Goal: Information Seeking & Learning: Compare options

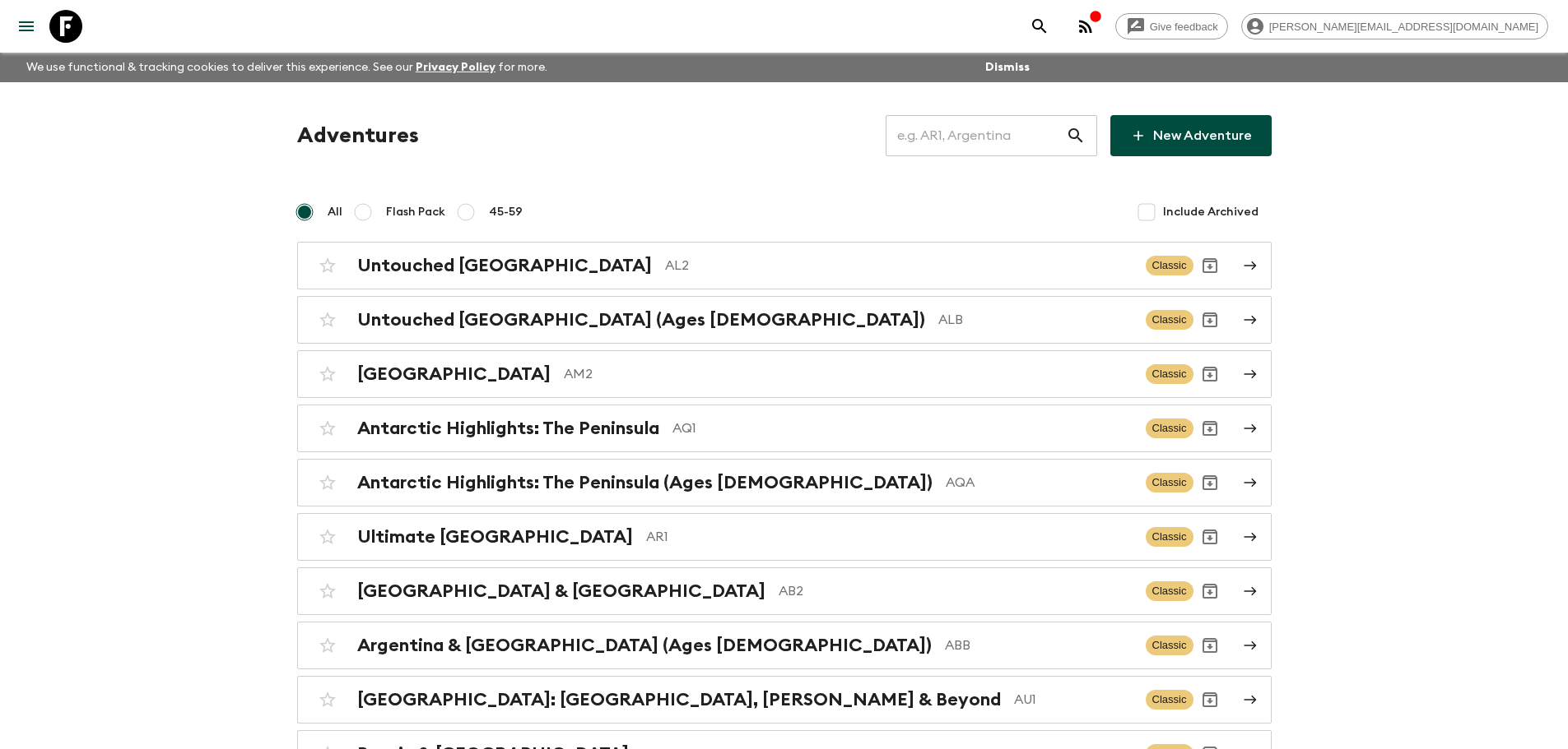
click at [1000, 145] on input "text" at bounding box center [976, 135] width 180 height 46
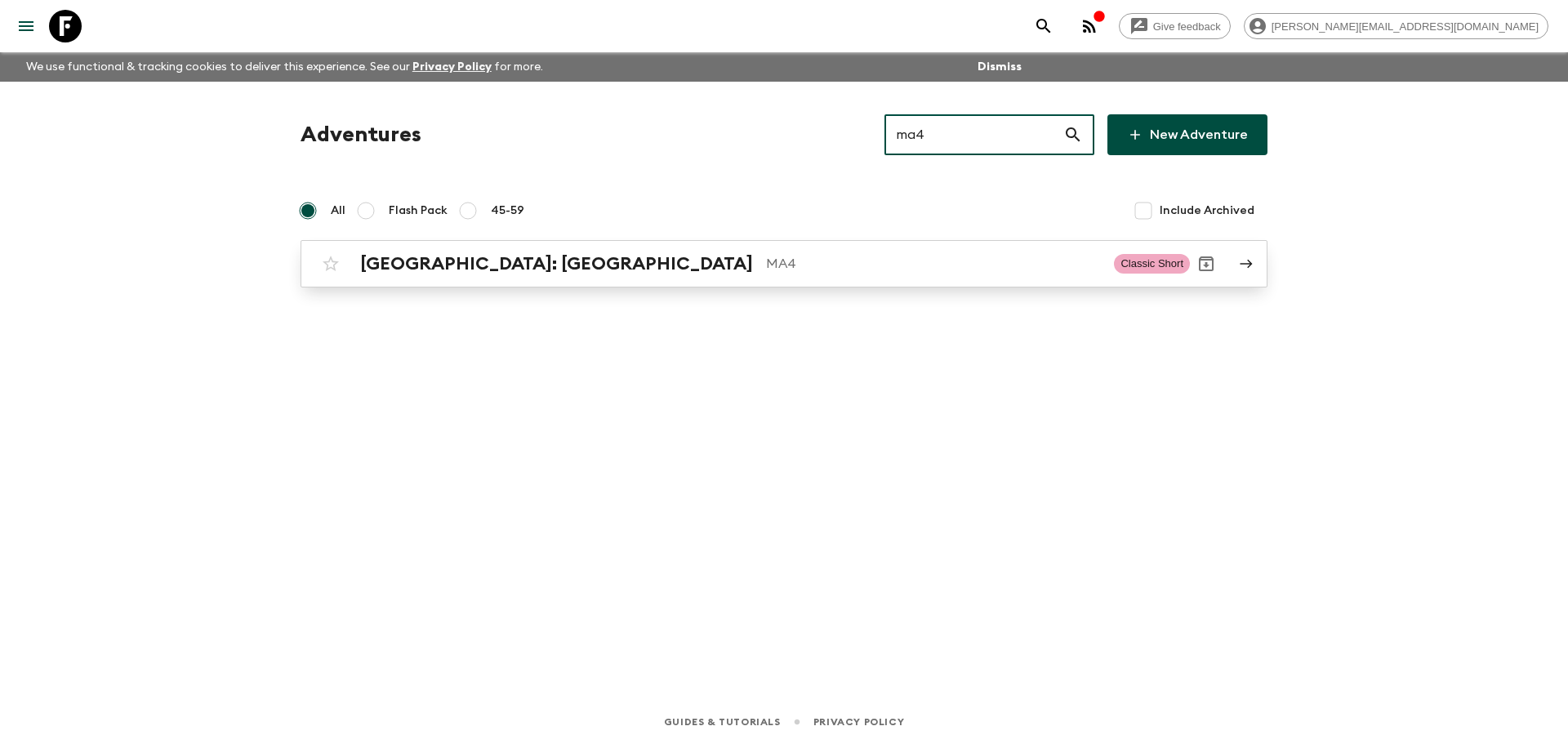
type input "ma4"
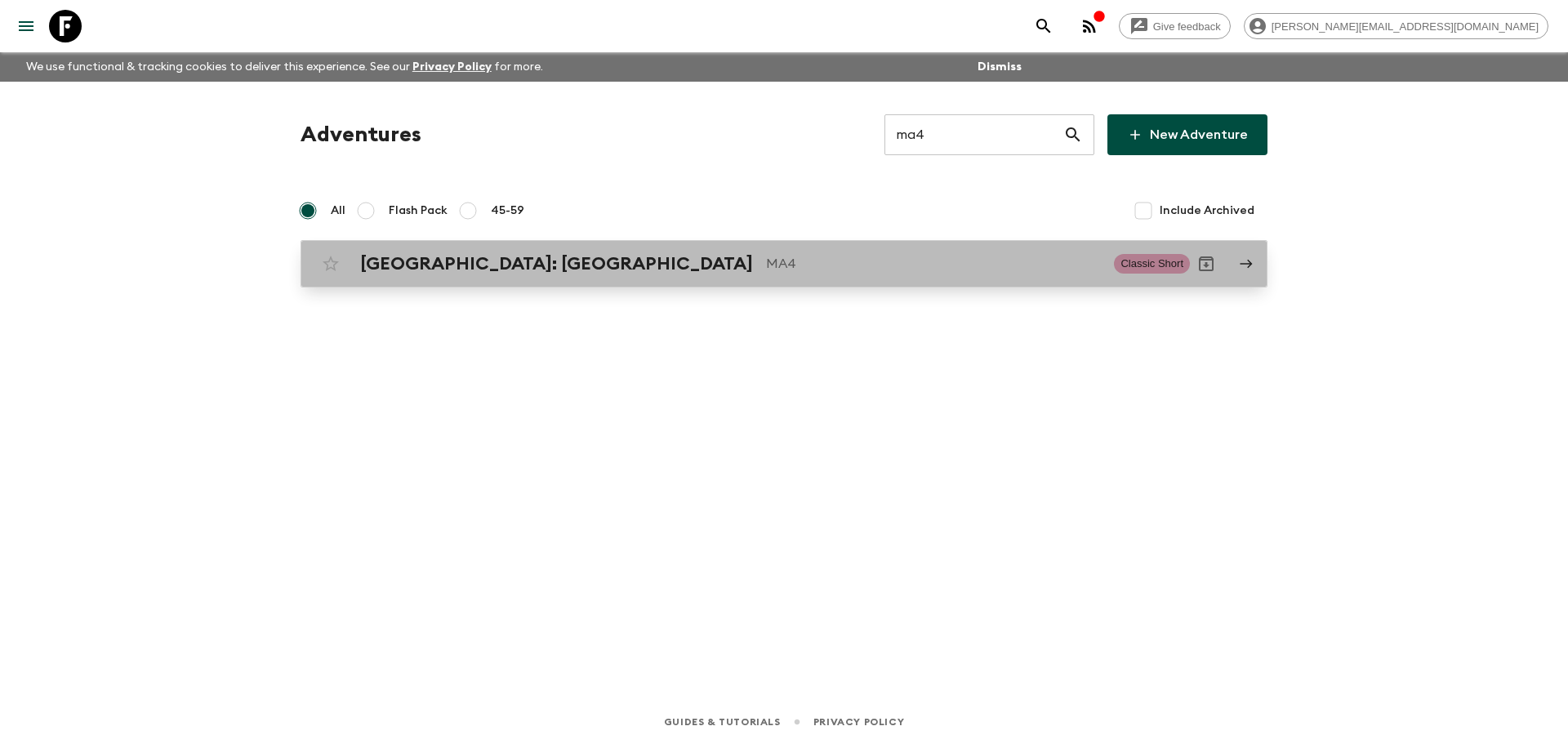
click at [938, 278] on div "Morocco: Marrakech MA4 Classic Short" at bounding box center [752, 263] width 875 height 32
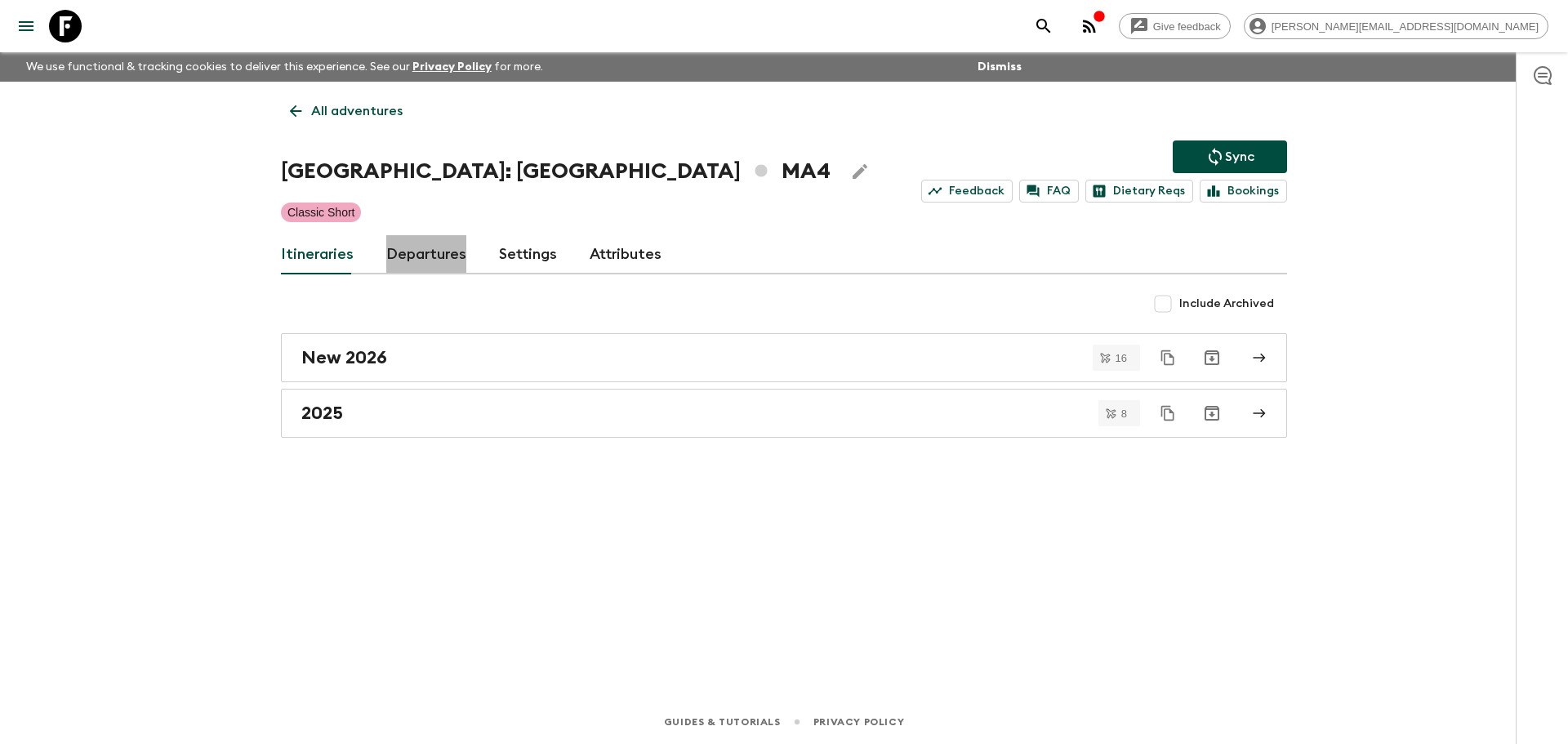
click at [428, 238] on link "Departures" at bounding box center [427, 255] width 80 height 39
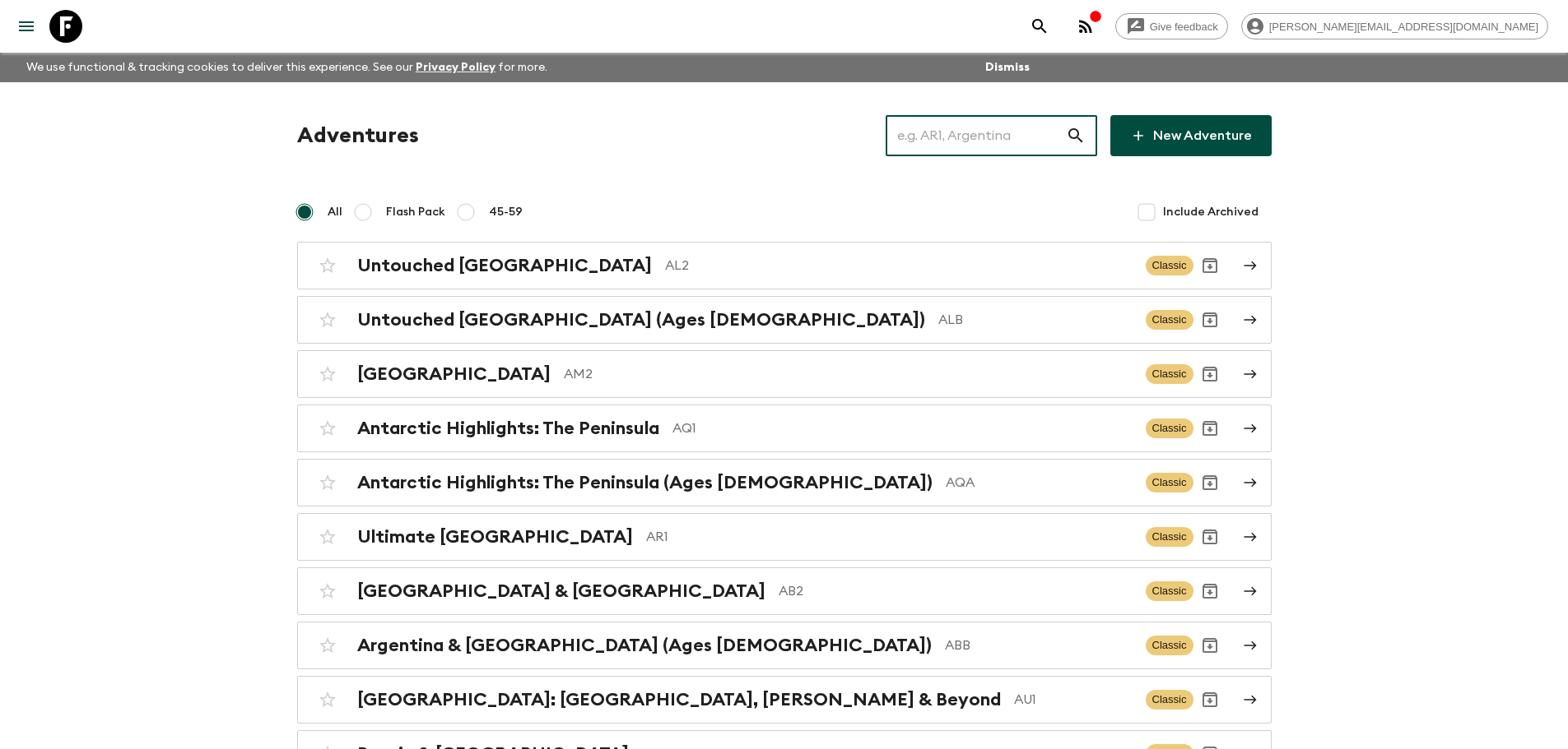
click at [1012, 137] on input "text" at bounding box center [976, 135] width 180 height 46
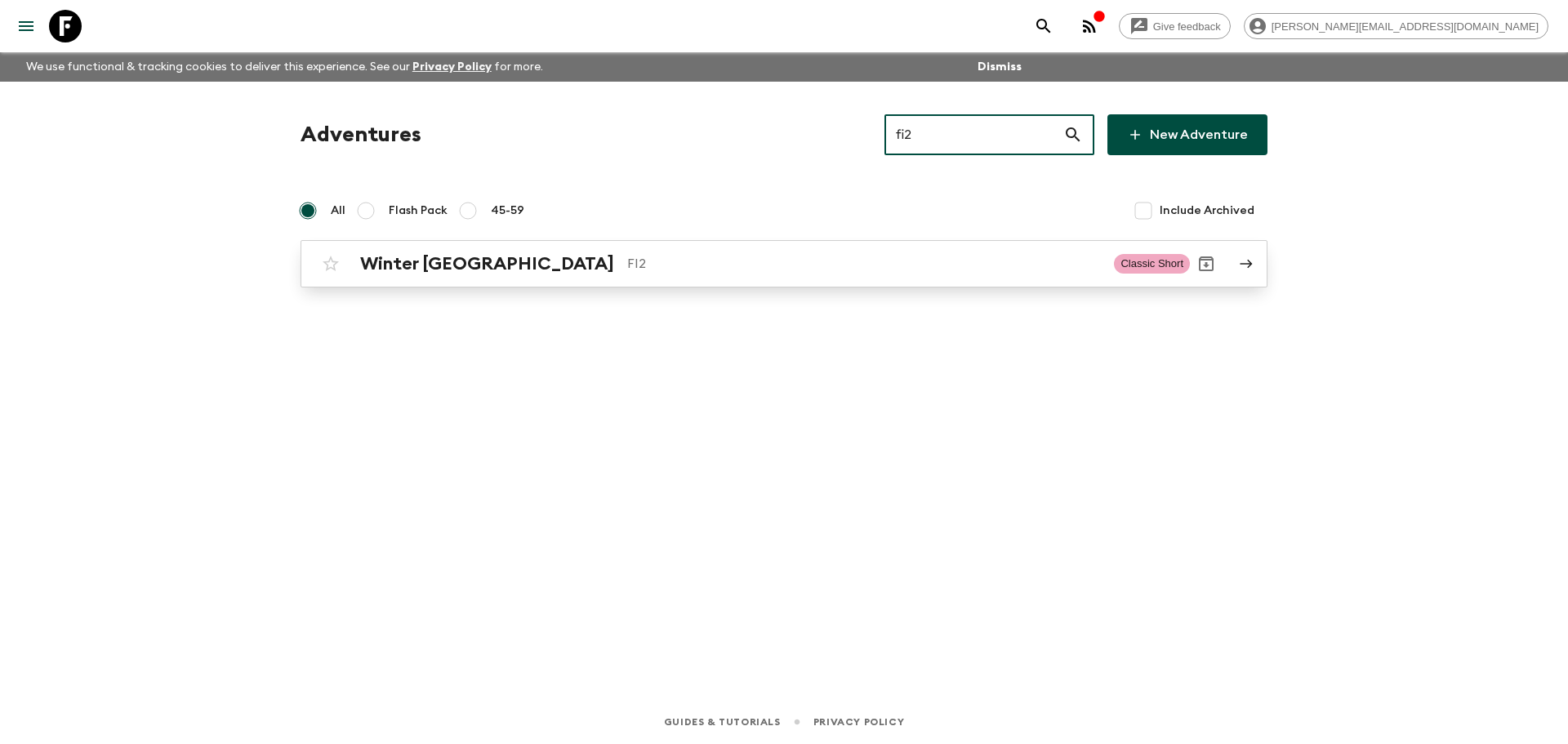
type input "fi2"
click at [755, 257] on p "FI2" at bounding box center [863, 264] width 474 height 20
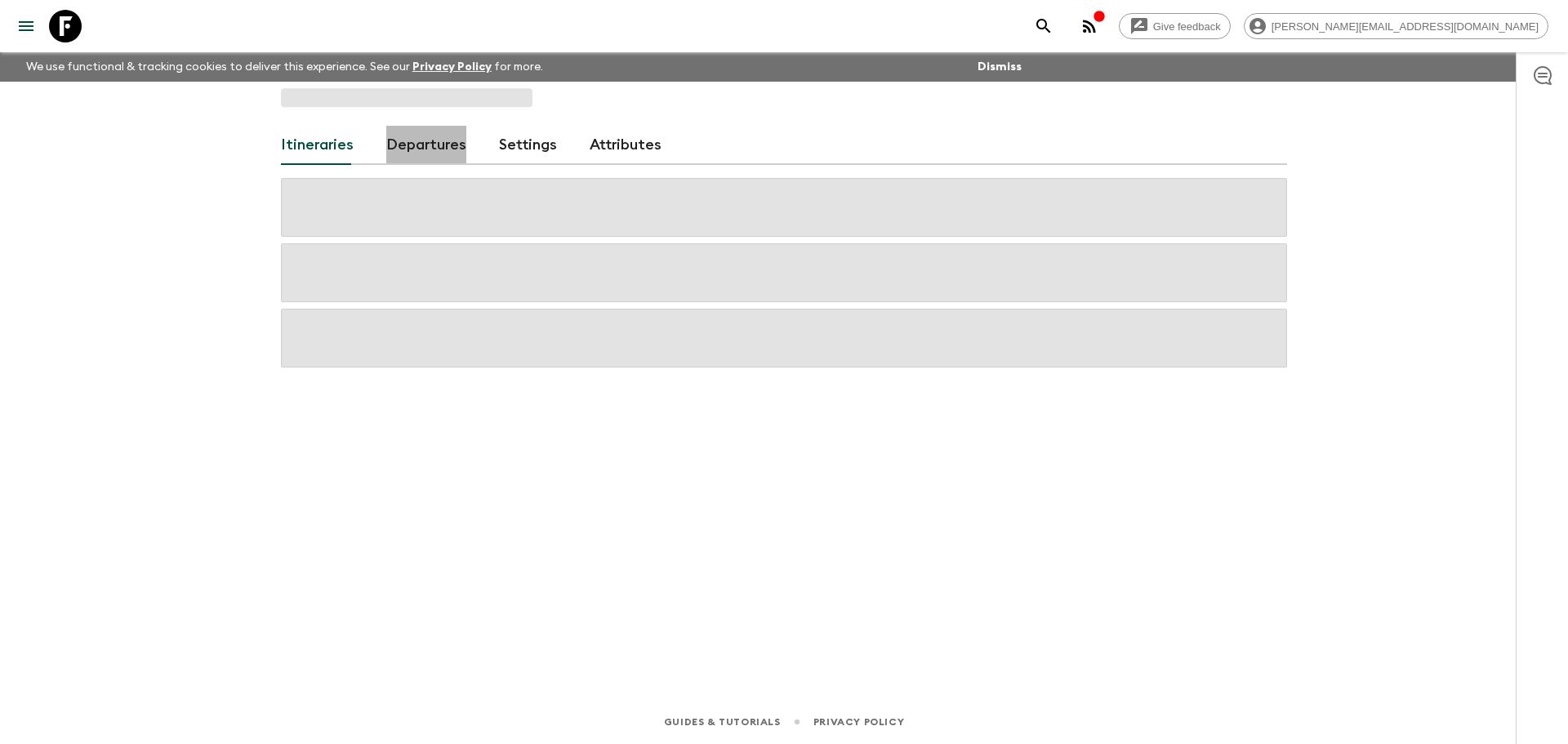
click at [428, 157] on link "Departures" at bounding box center [427, 145] width 80 height 39
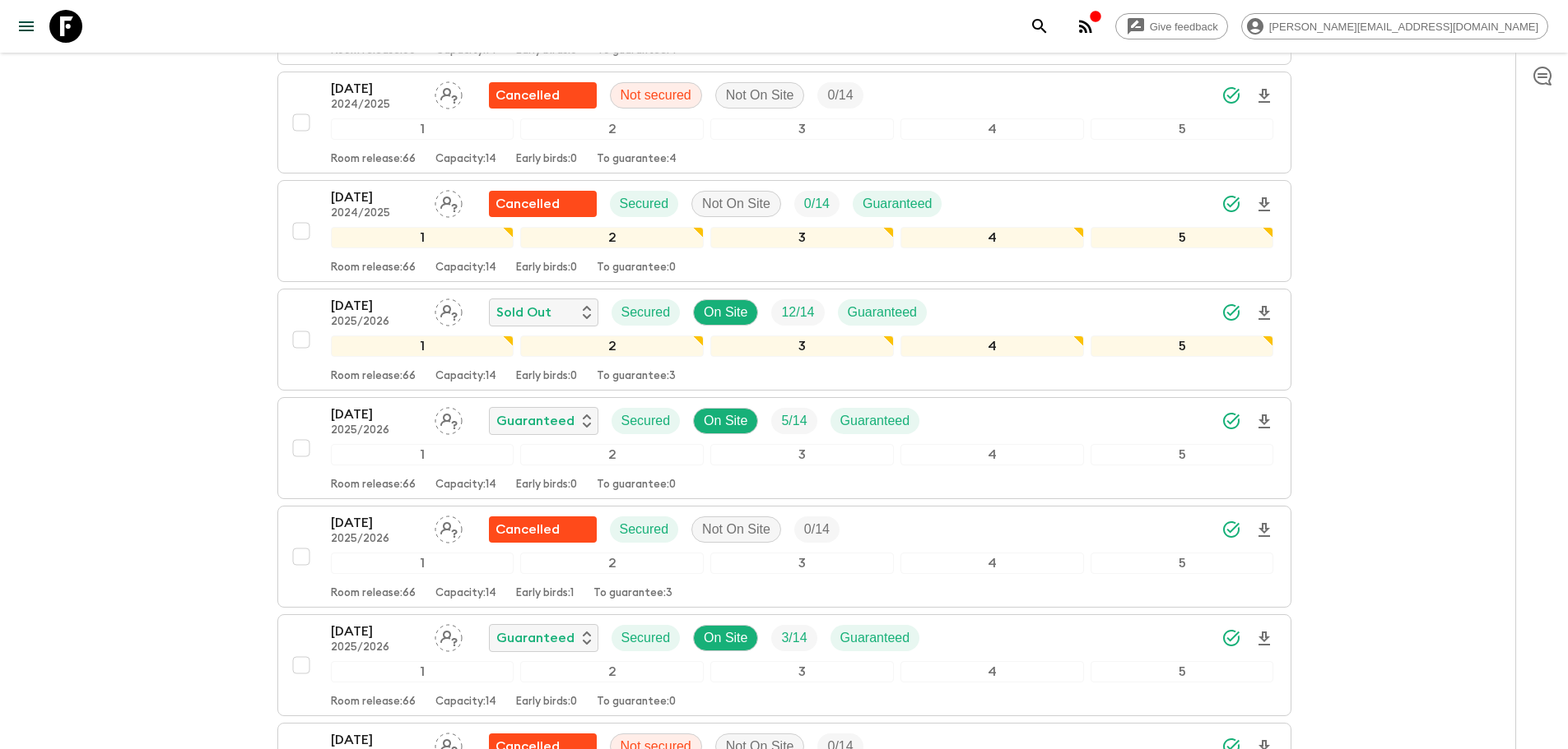
scroll to position [1289, 0]
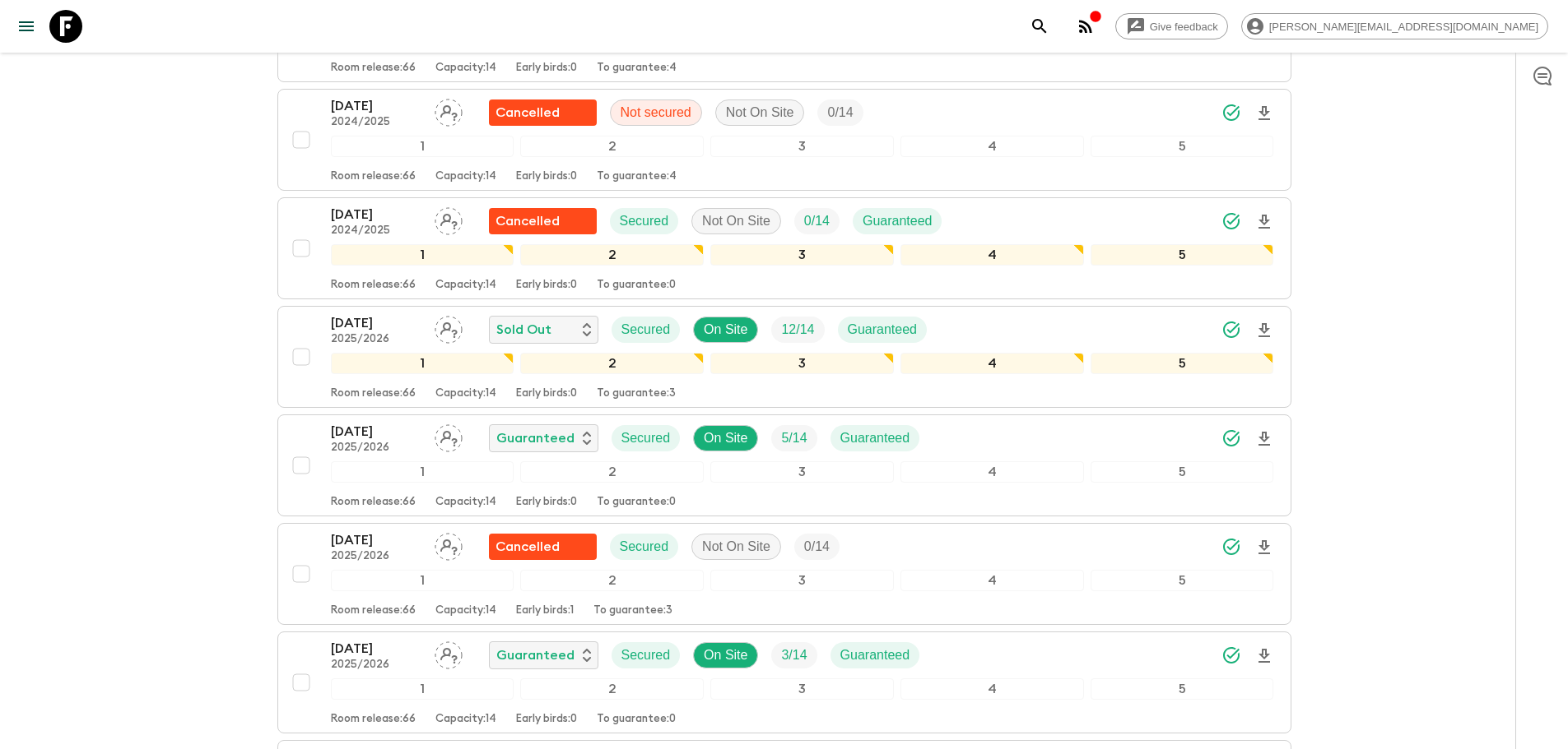
drag, startPoint x: 57, startPoint y: 17, endPoint x: 84, endPoint y: 21, distance: 27.3
click at [57, 17] on icon at bounding box center [65, 26] width 33 height 33
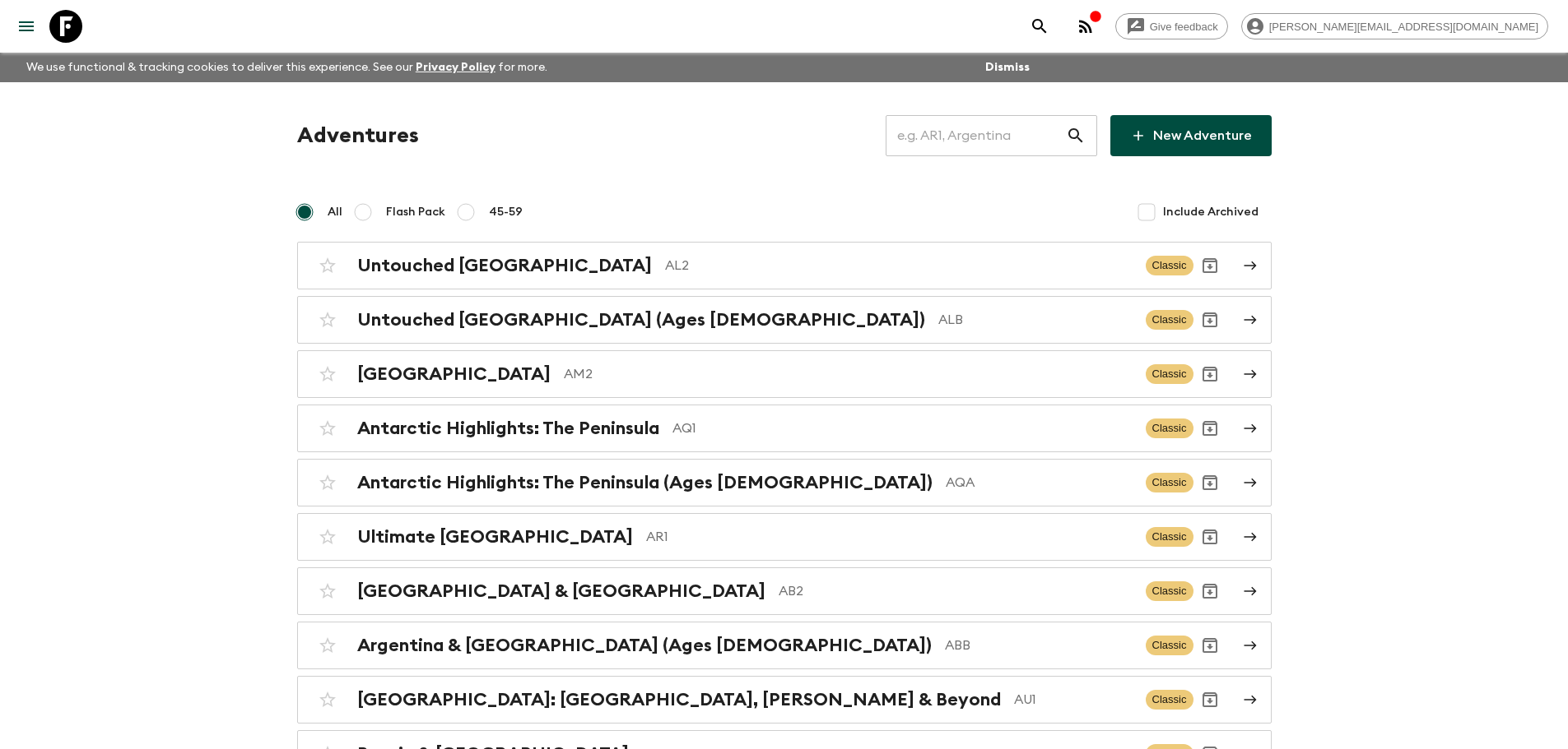
click at [1016, 145] on input "text" at bounding box center [976, 135] width 180 height 46
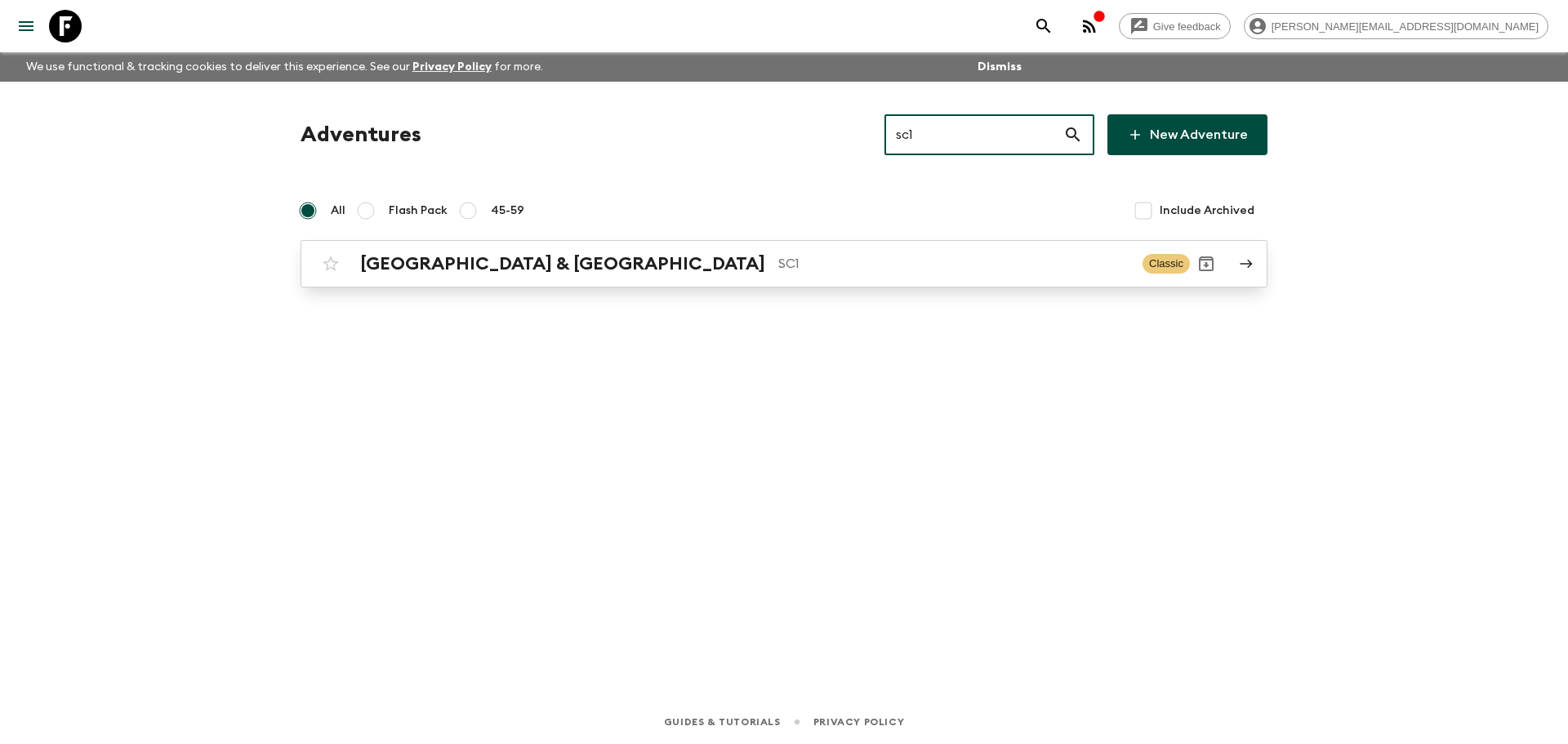
type input "sc1"
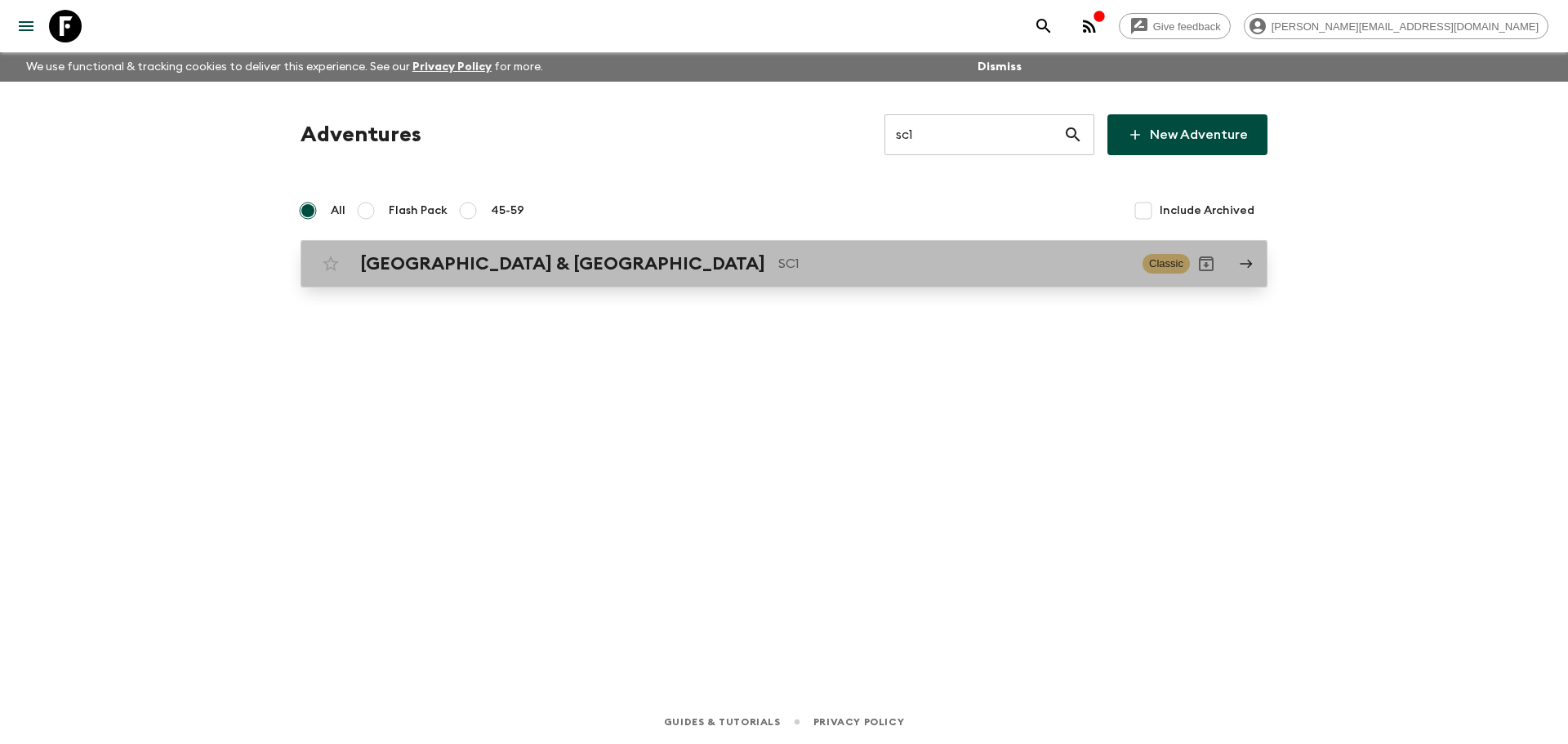
click at [846, 251] on div "[GEOGRAPHIC_DATA] & Croatia SC1 Classic" at bounding box center [752, 263] width 875 height 32
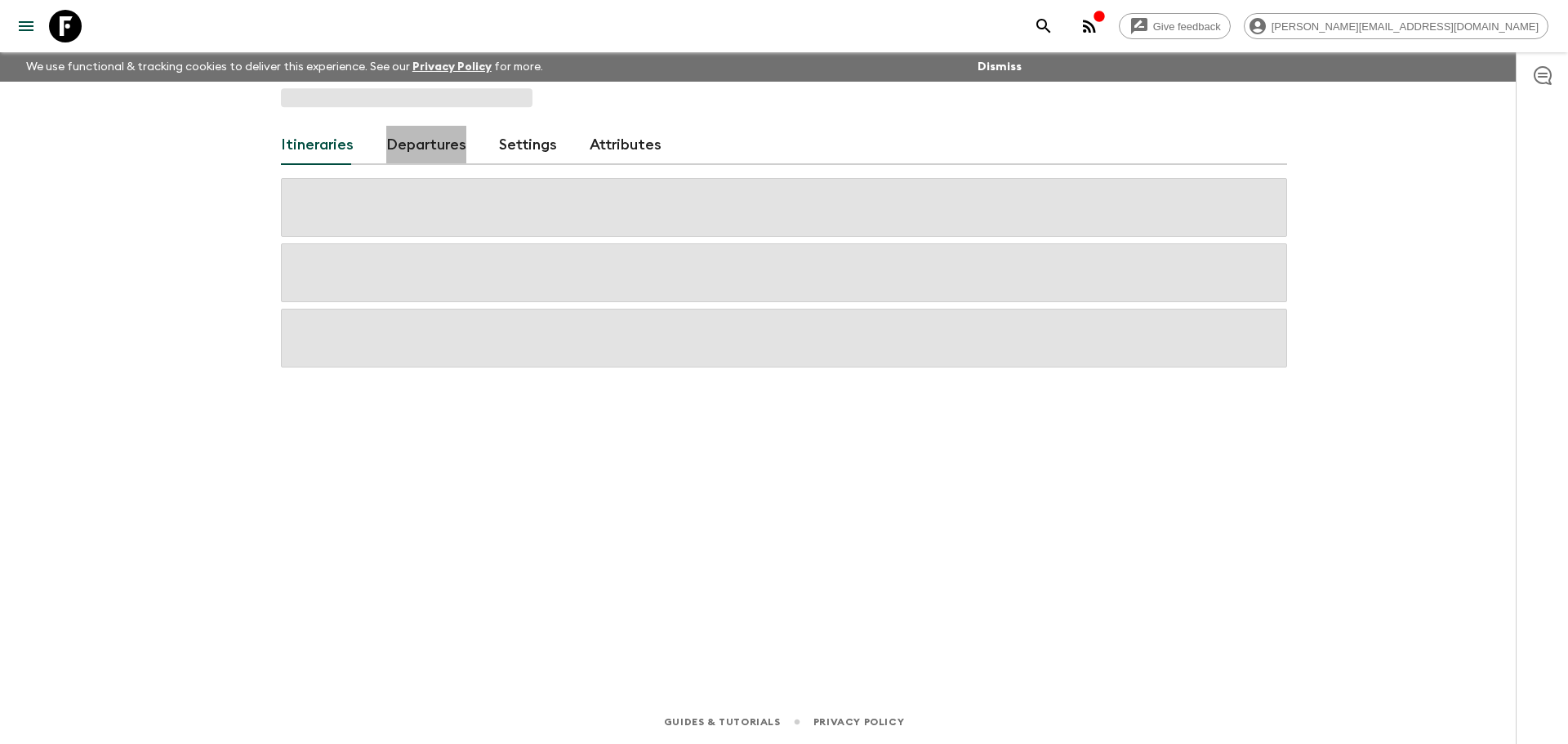
click at [432, 150] on link "Departures" at bounding box center [427, 145] width 80 height 39
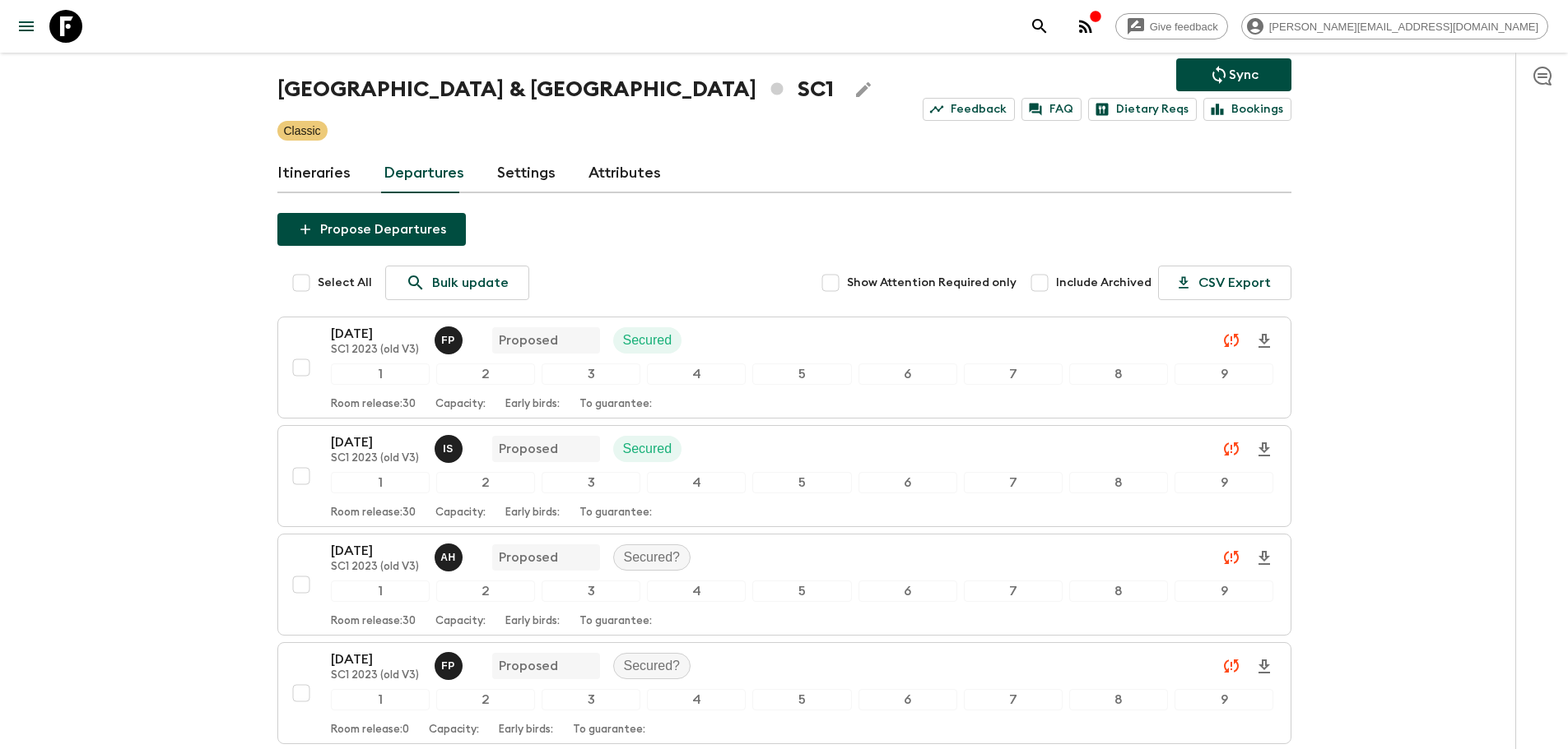
scroll to position [65, 0]
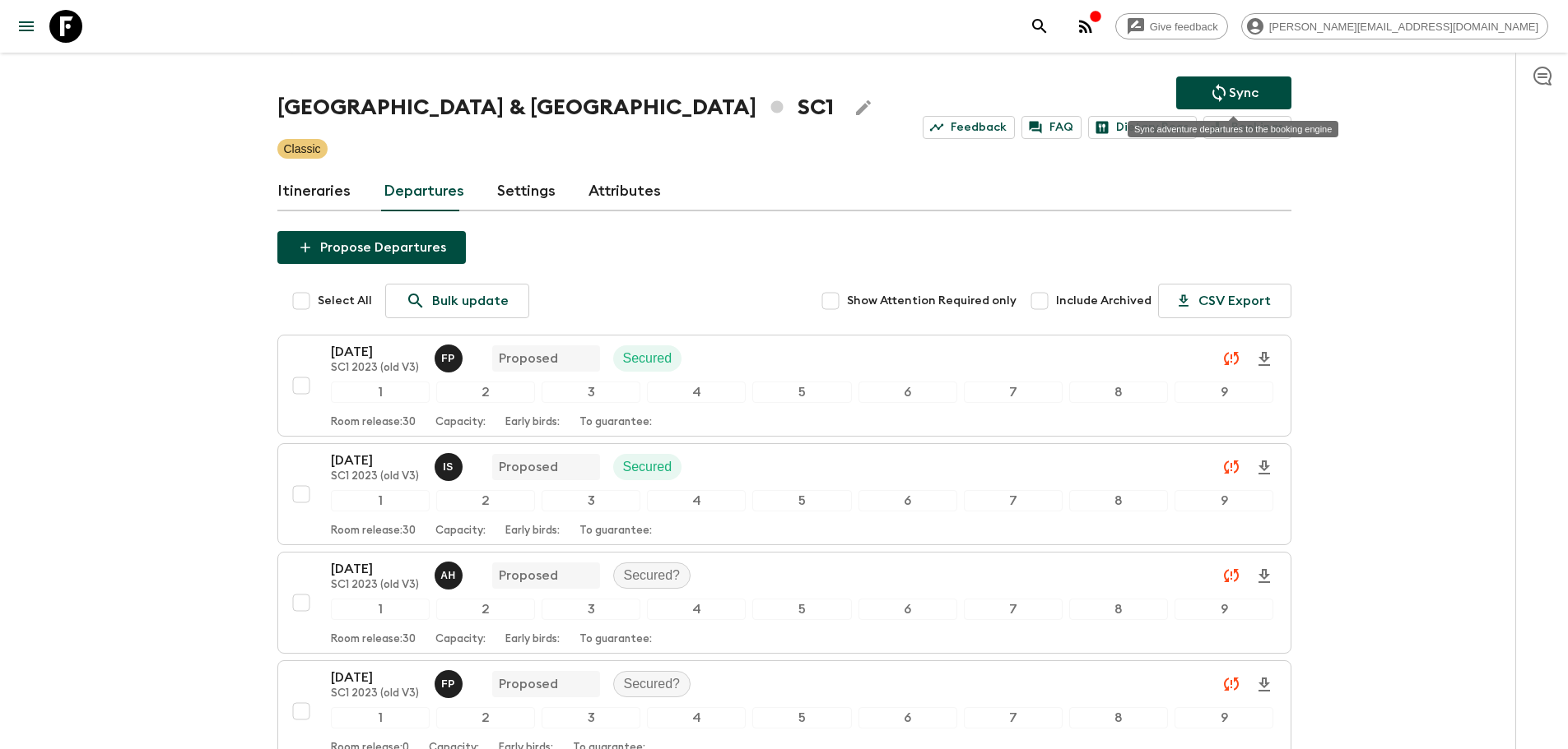
click at [1270, 104] on button "Sync" at bounding box center [1234, 92] width 116 height 33
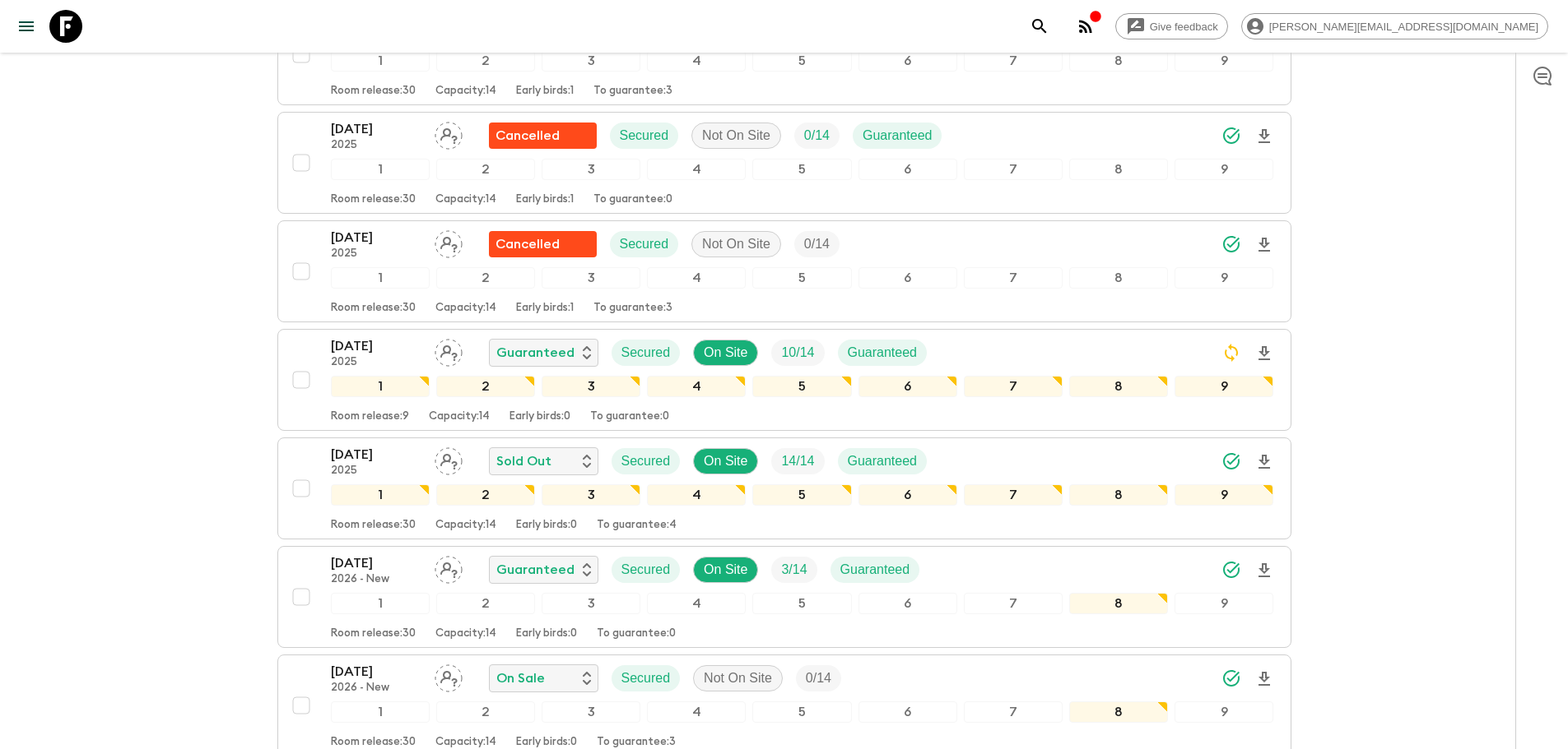
scroll to position [2054, 0]
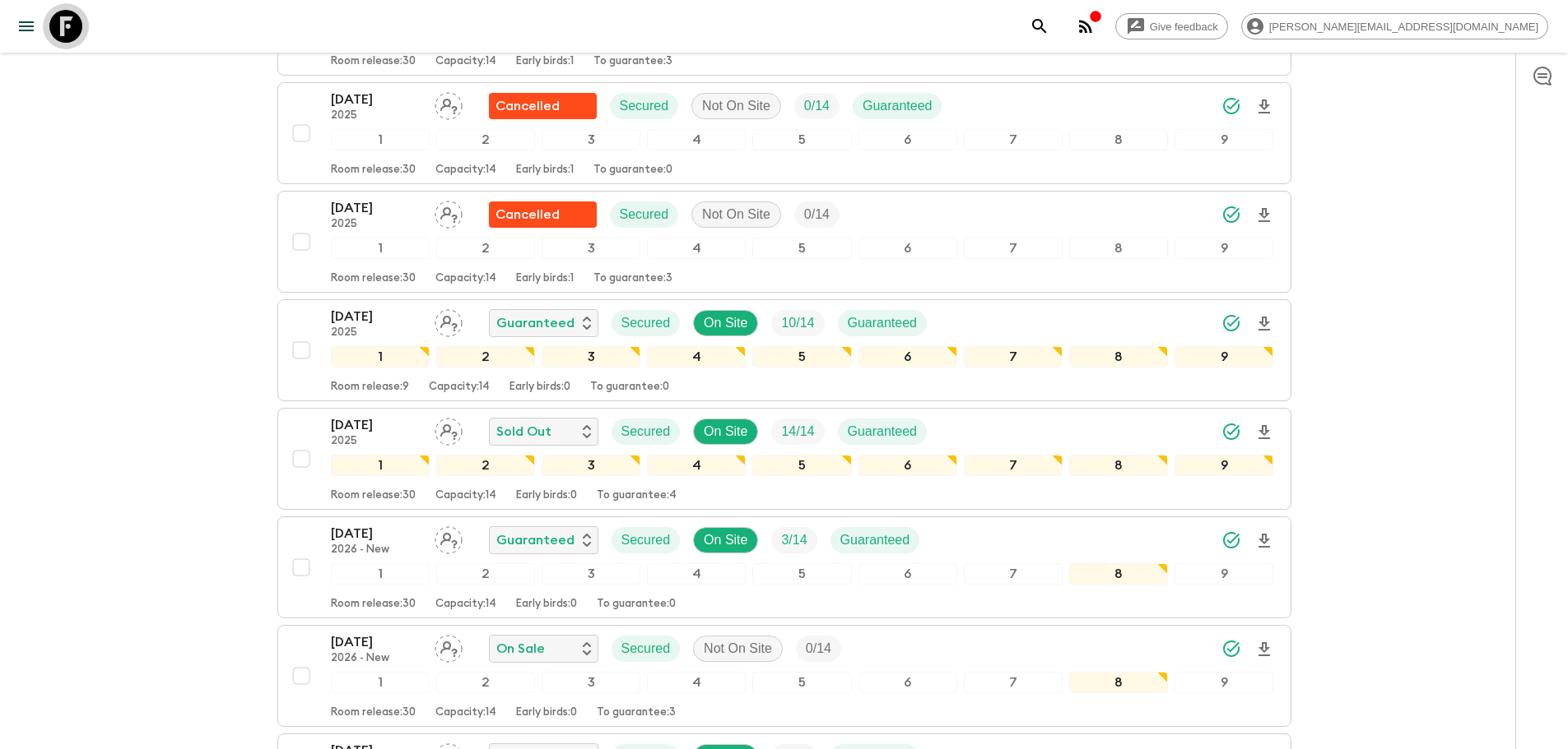
click at [68, 25] on icon at bounding box center [65, 26] width 33 height 33
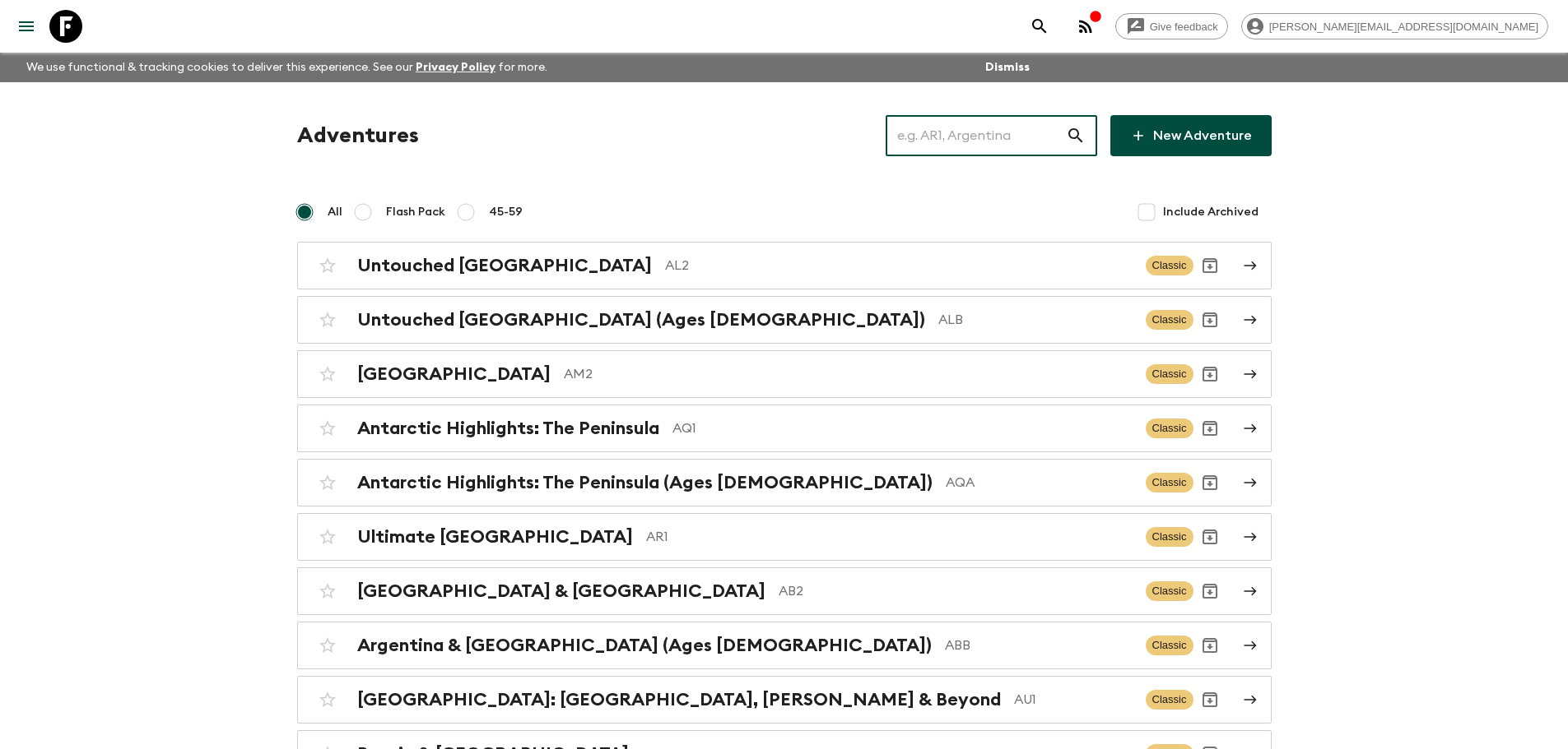
click at [963, 141] on input "text" at bounding box center [976, 135] width 180 height 46
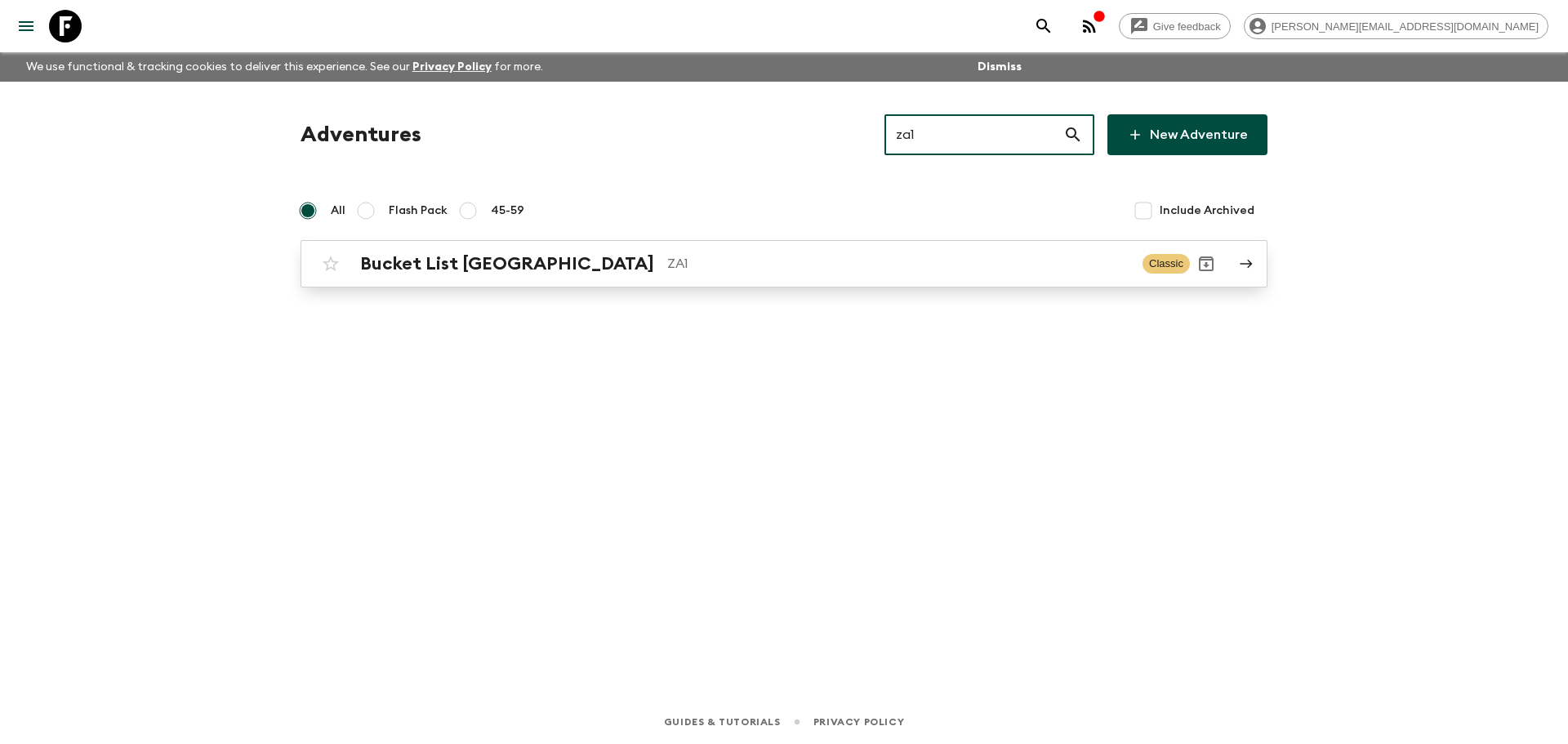
type input "za1"
click at [667, 267] on p "ZA1" at bounding box center [898, 264] width 462 height 20
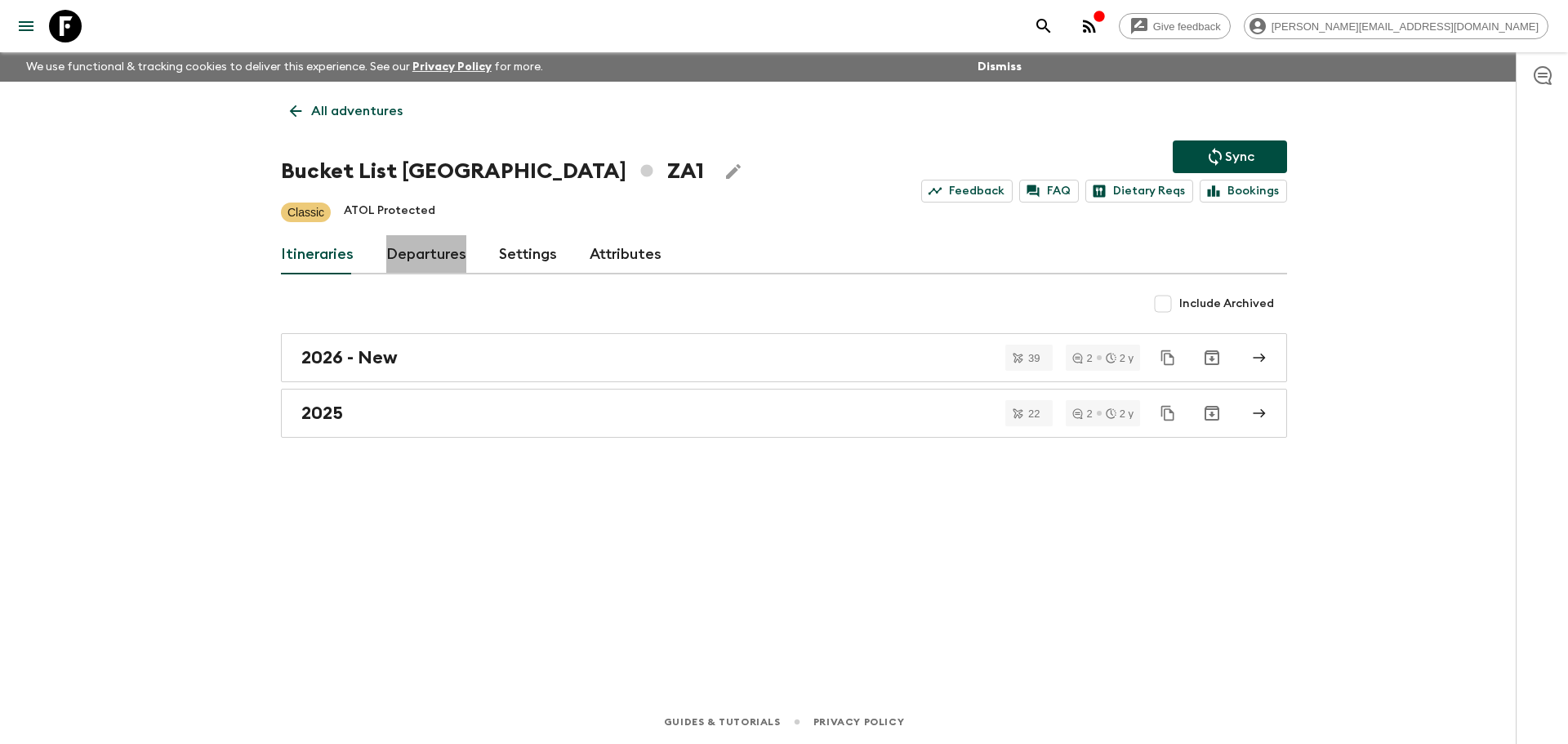
click at [430, 254] on link "Departures" at bounding box center [427, 255] width 80 height 39
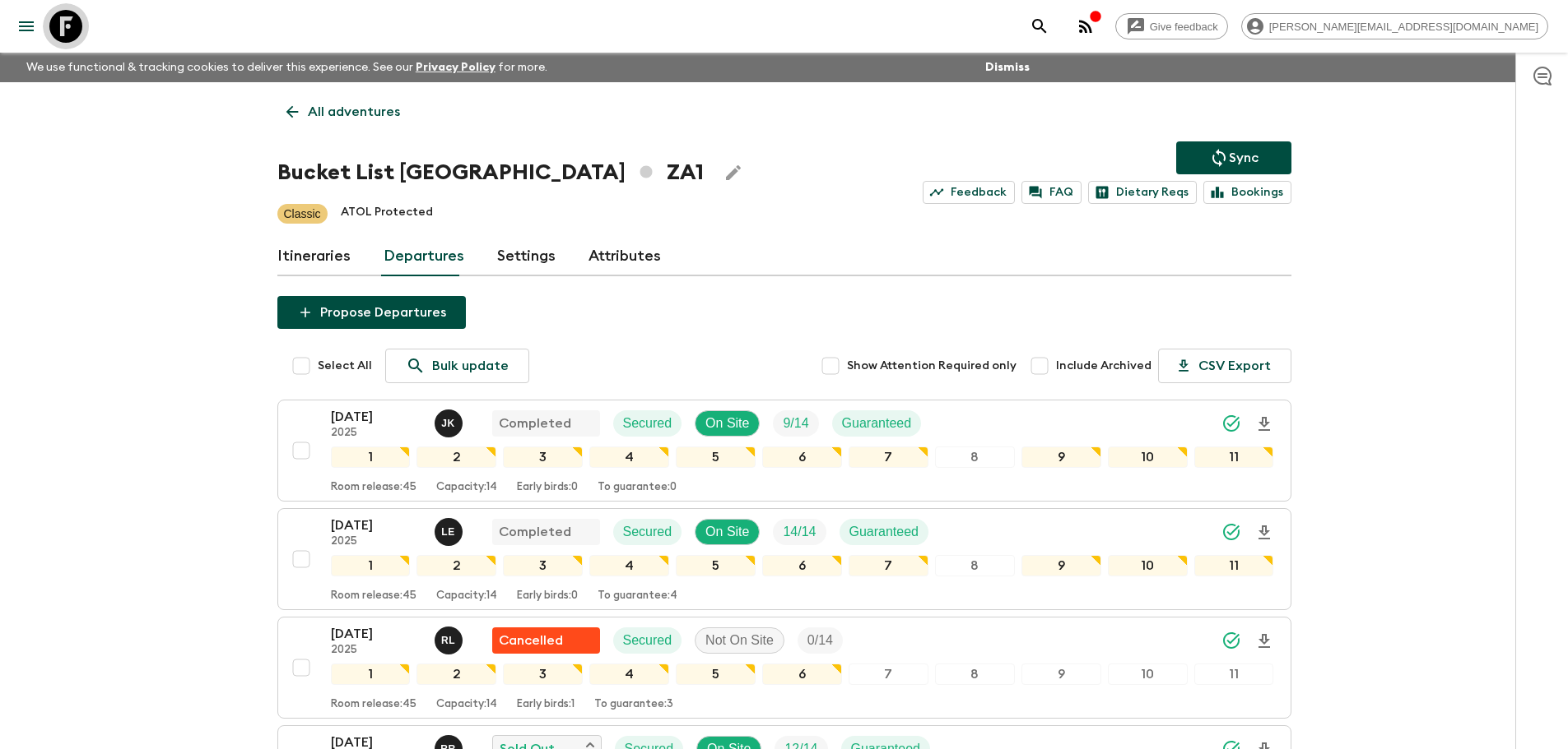
click at [55, 22] on icon at bounding box center [65, 26] width 33 height 33
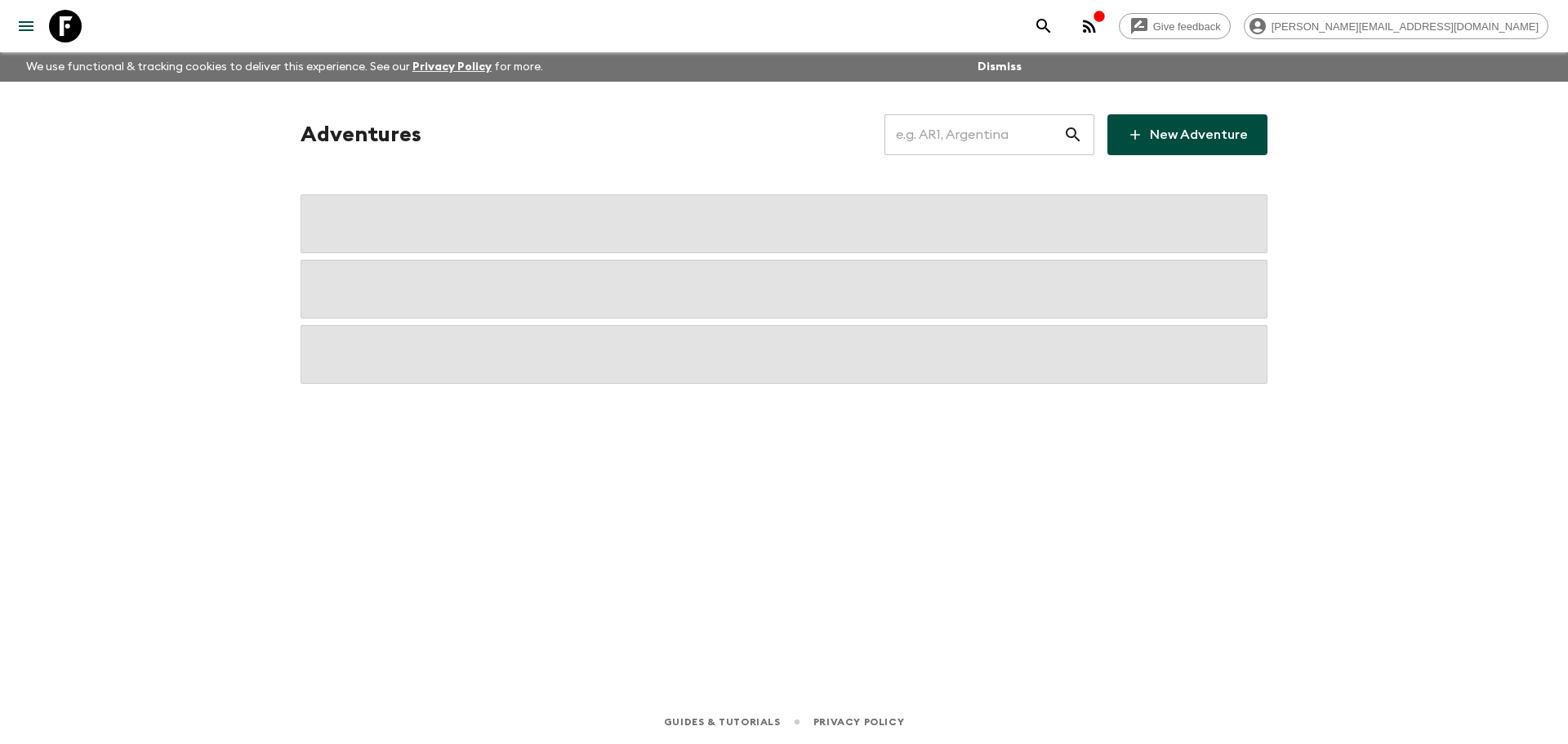
click at [940, 125] on input "text" at bounding box center [974, 134] width 179 height 46
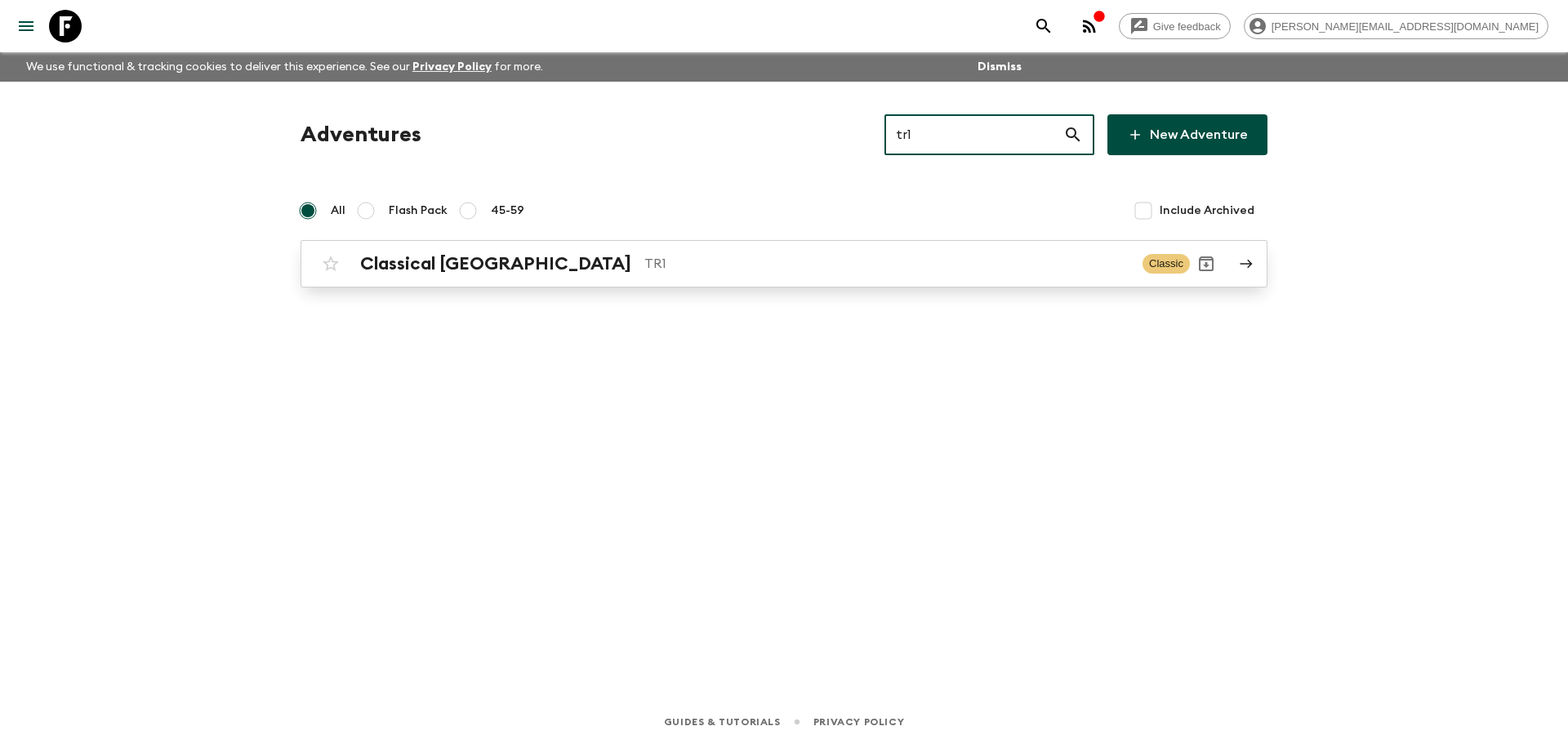
type input "tr1"
click at [770, 269] on p "TR1" at bounding box center [887, 264] width 485 height 20
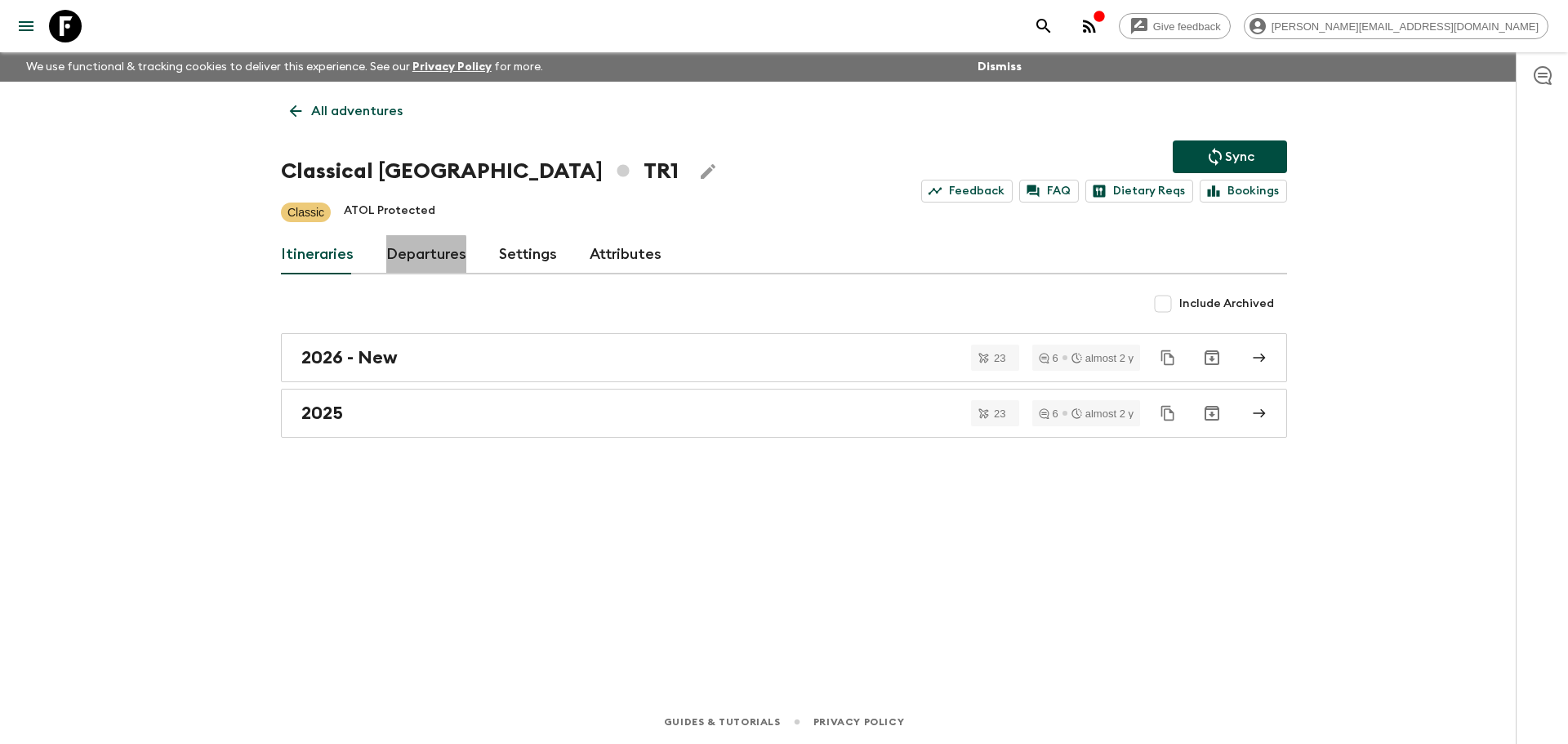
click at [409, 264] on link "Departures" at bounding box center [427, 255] width 80 height 39
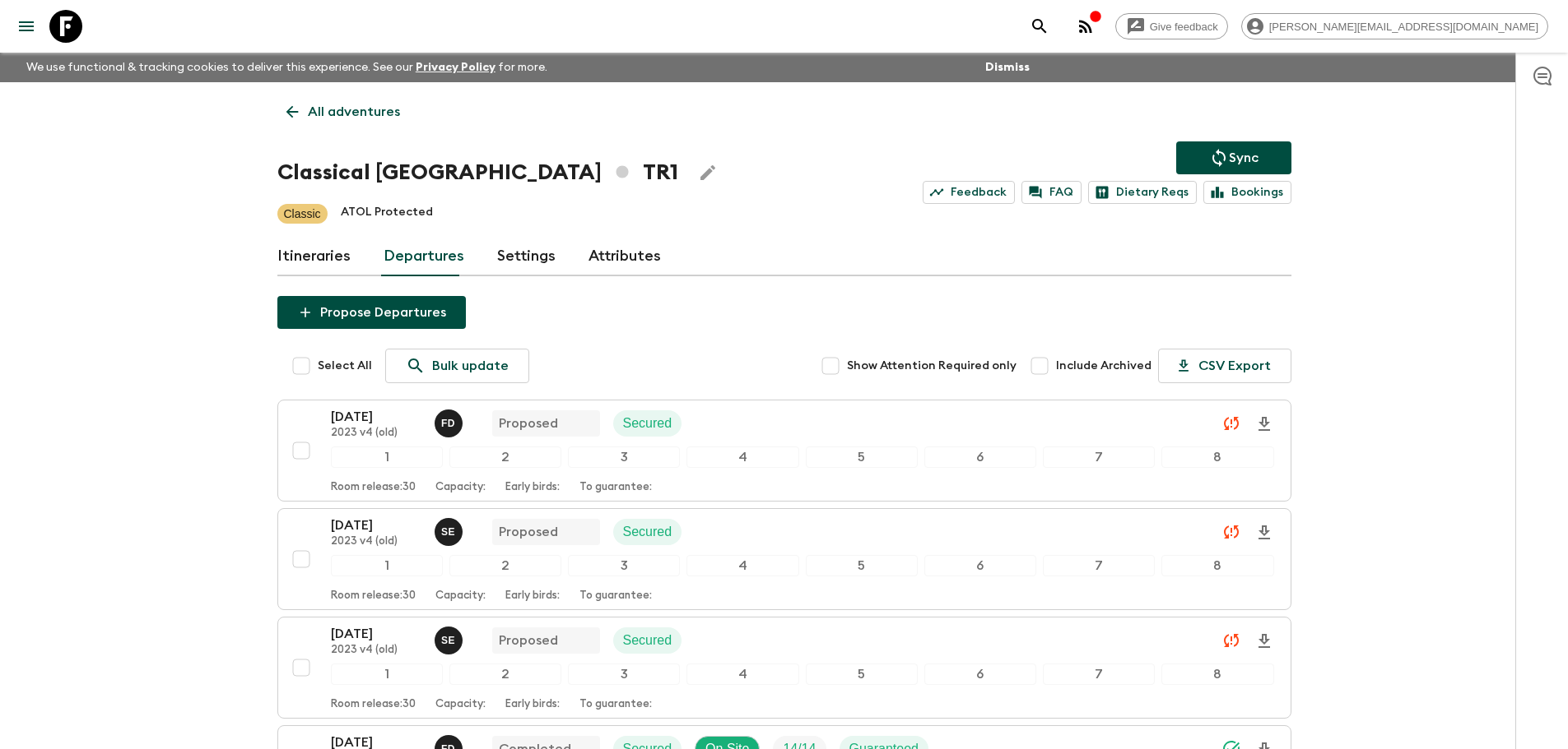
click at [1188, 164] on button "Sync" at bounding box center [1234, 157] width 116 height 33
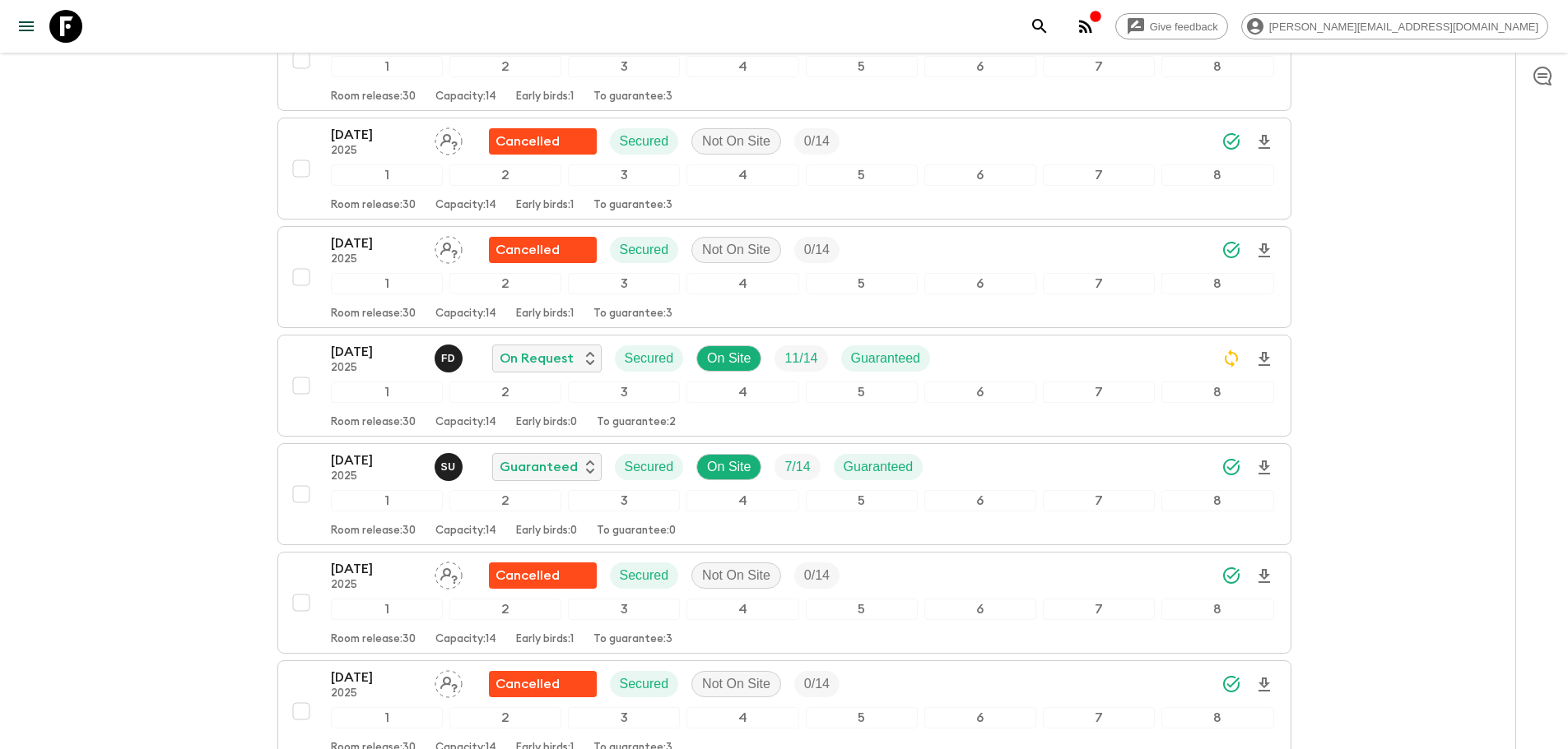
scroll to position [3871, 0]
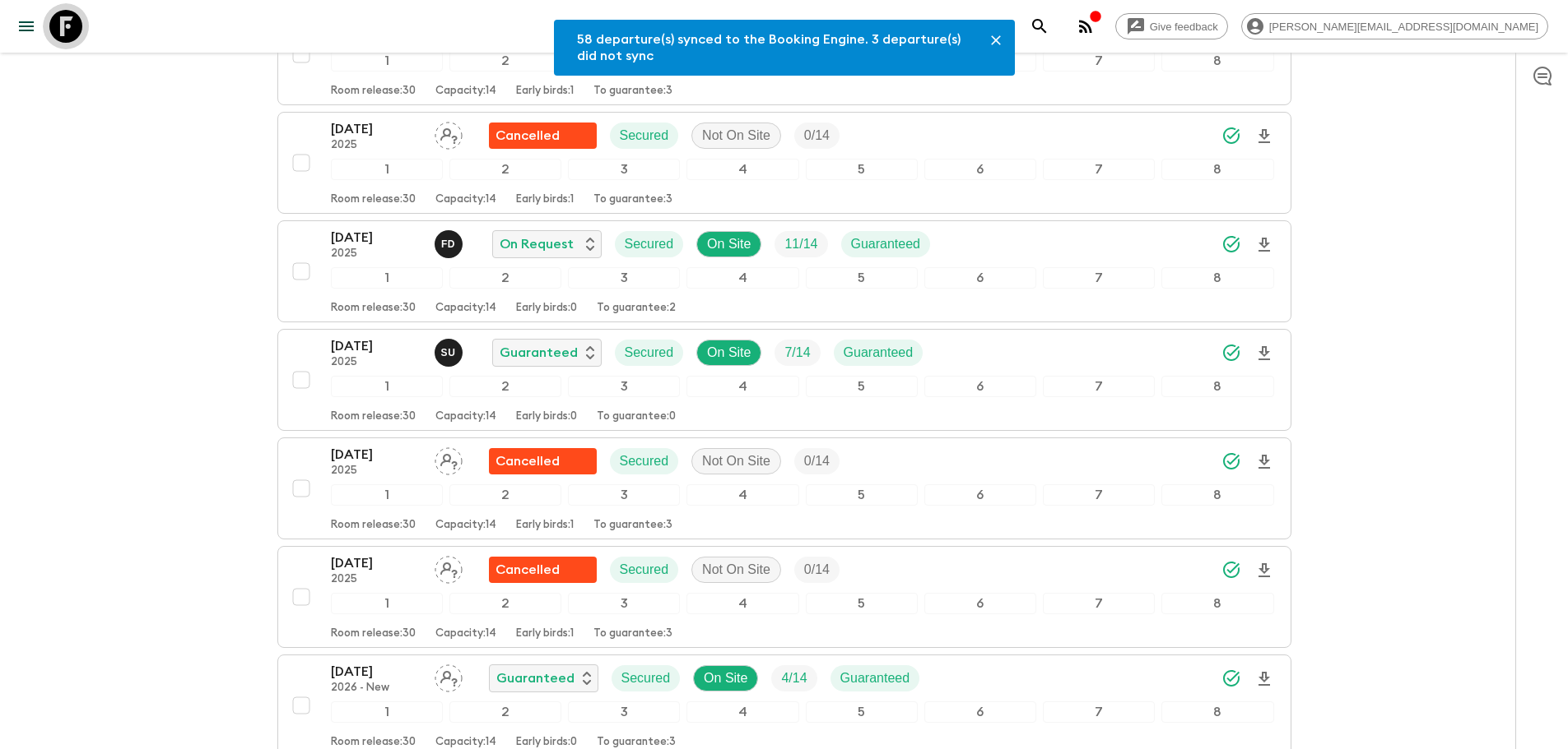
click at [69, 17] on icon at bounding box center [65, 26] width 33 height 33
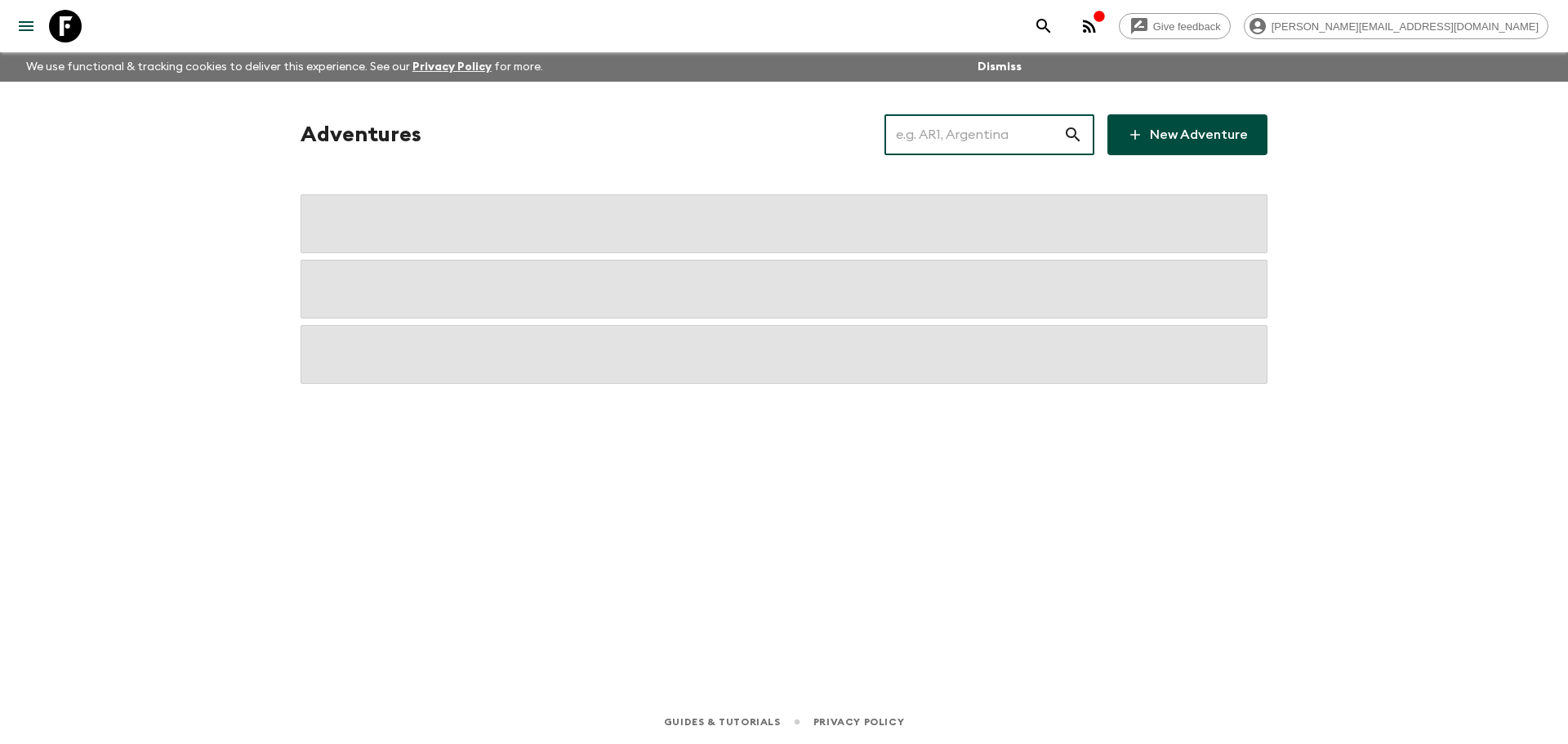
click at [1032, 138] on input "text" at bounding box center [974, 134] width 179 height 46
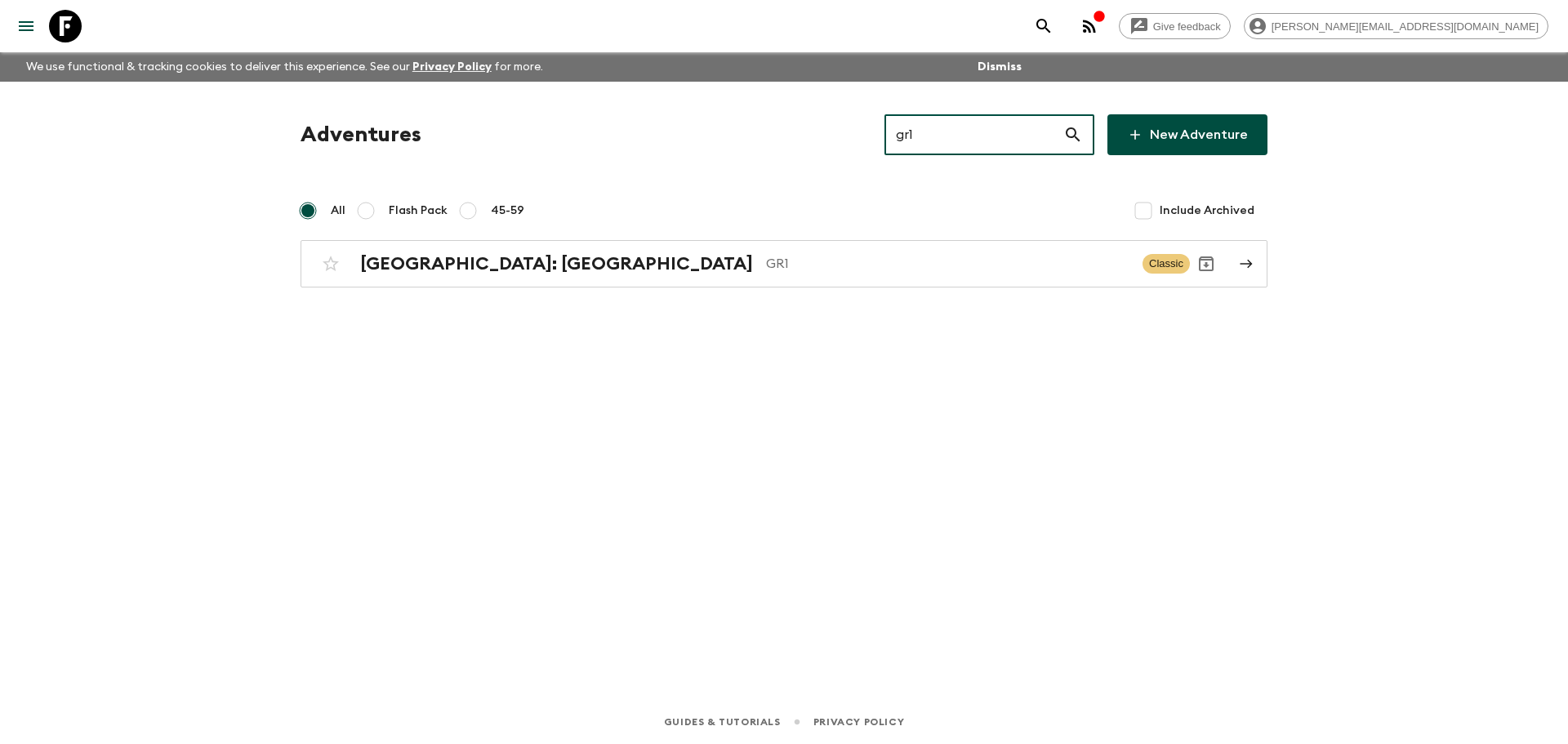
type input "gr1"
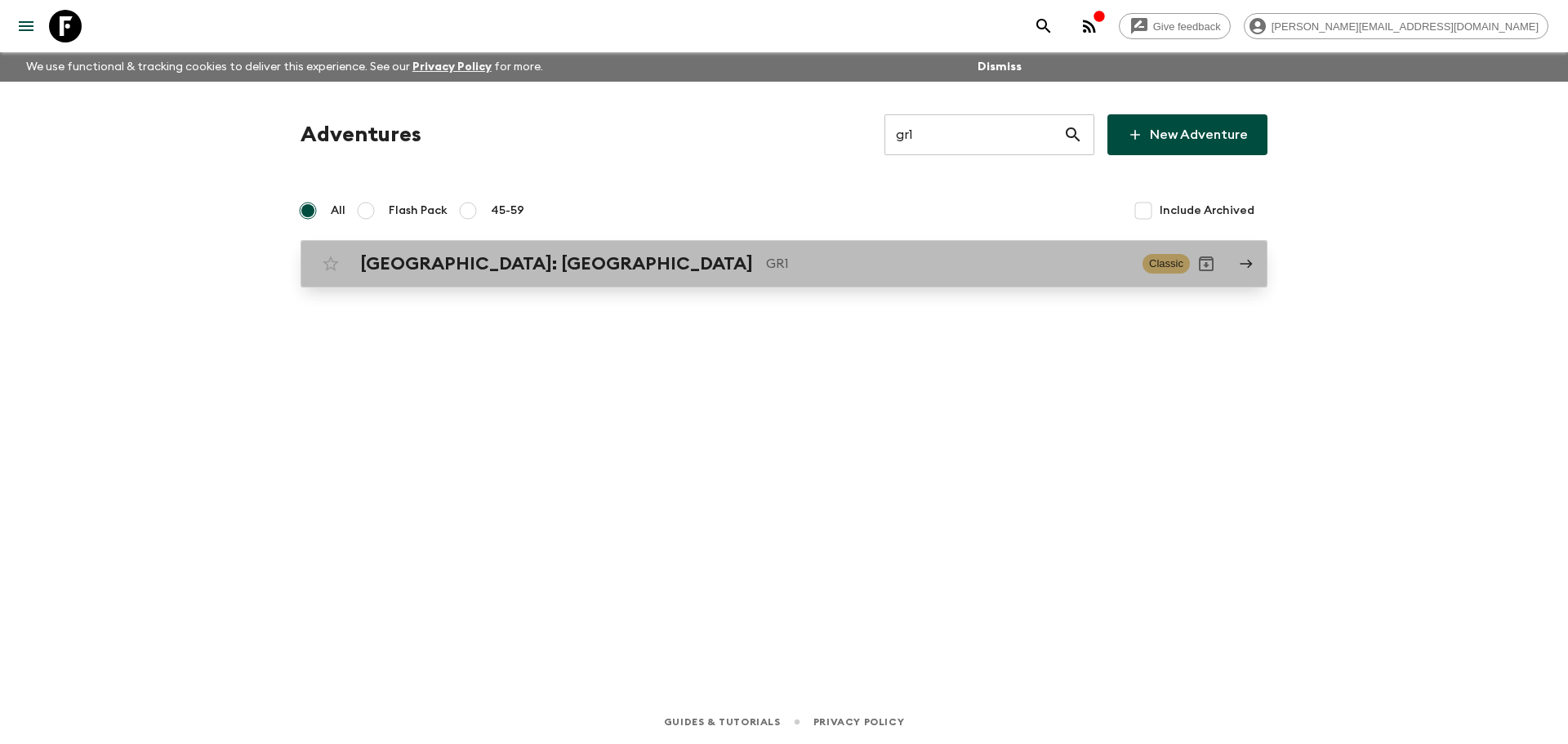
click at [766, 270] on p "GR1" at bounding box center [948, 264] width 363 height 20
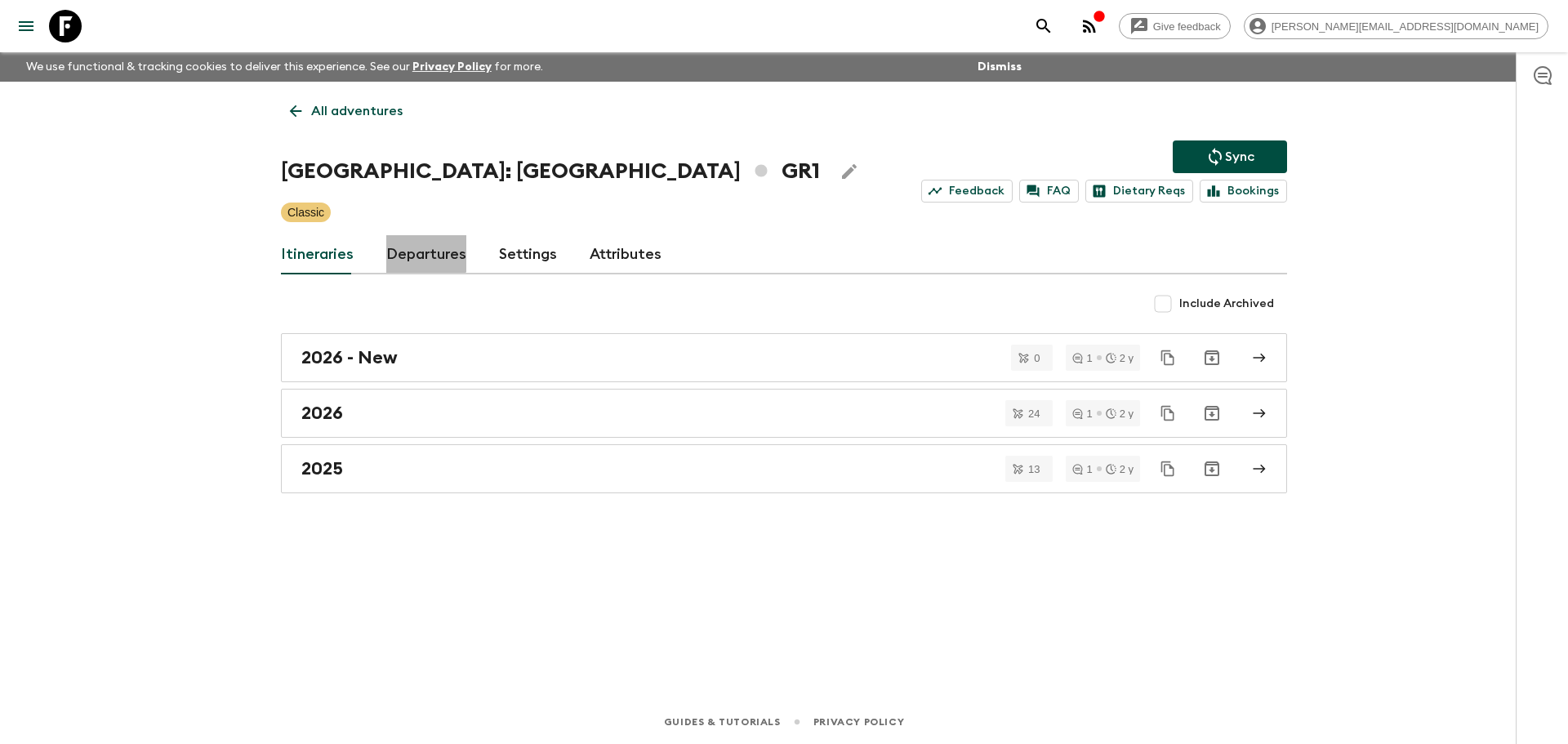
click at [412, 243] on link "Departures" at bounding box center [427, 255] width 80 height 39
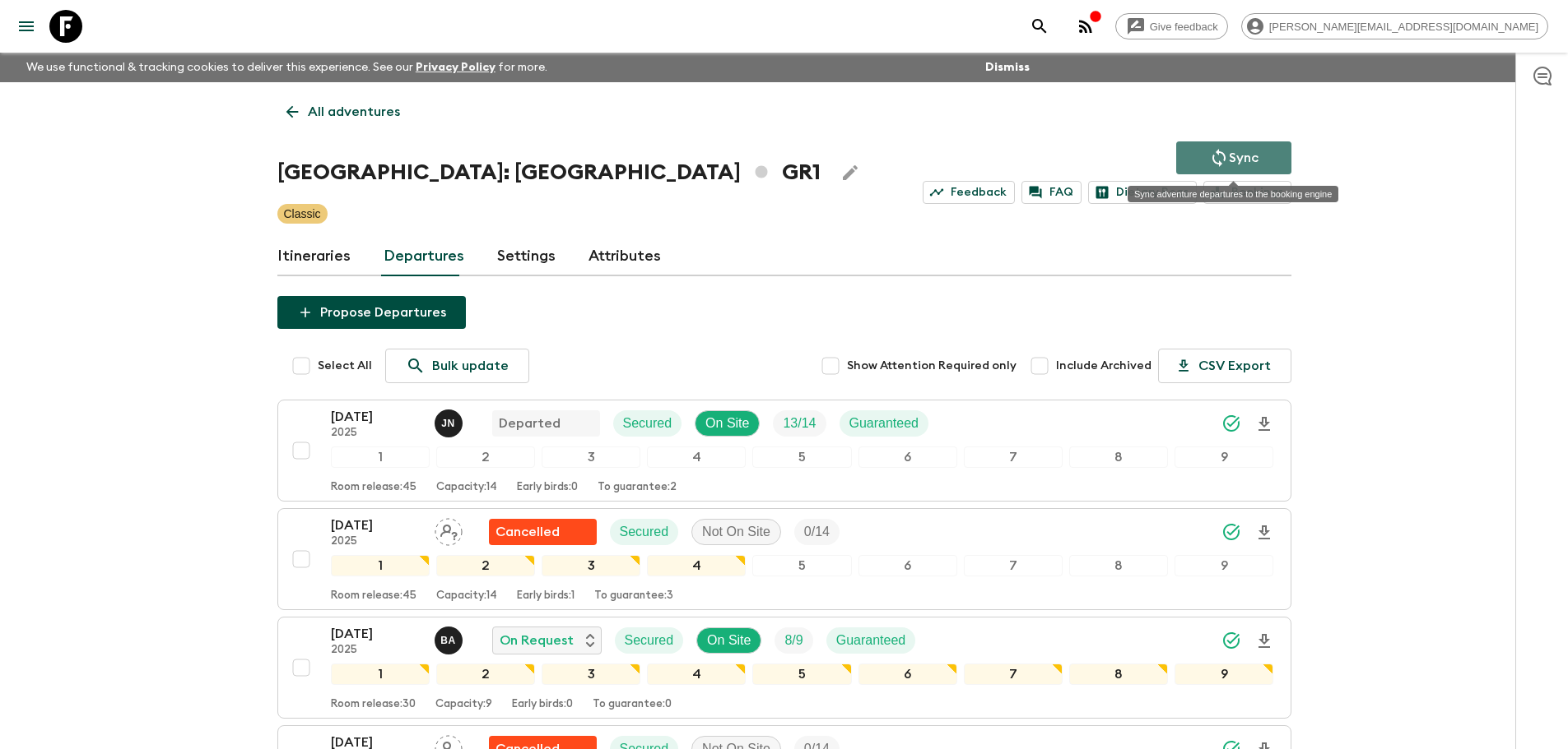
click at [1200, 167] on button "Sync" at bounding box center [1234, 157] width 116 height 33
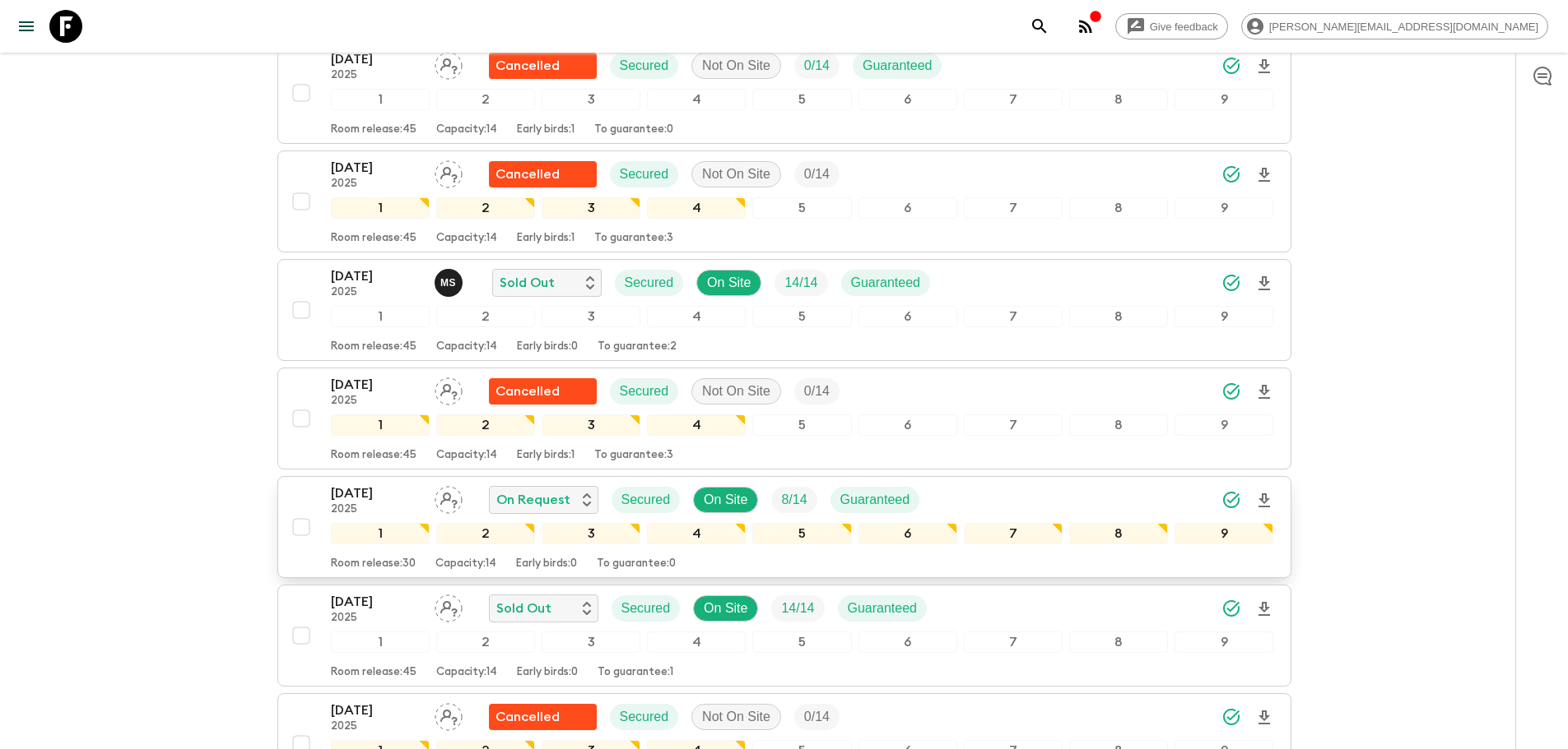
scroll to position [136, 0]
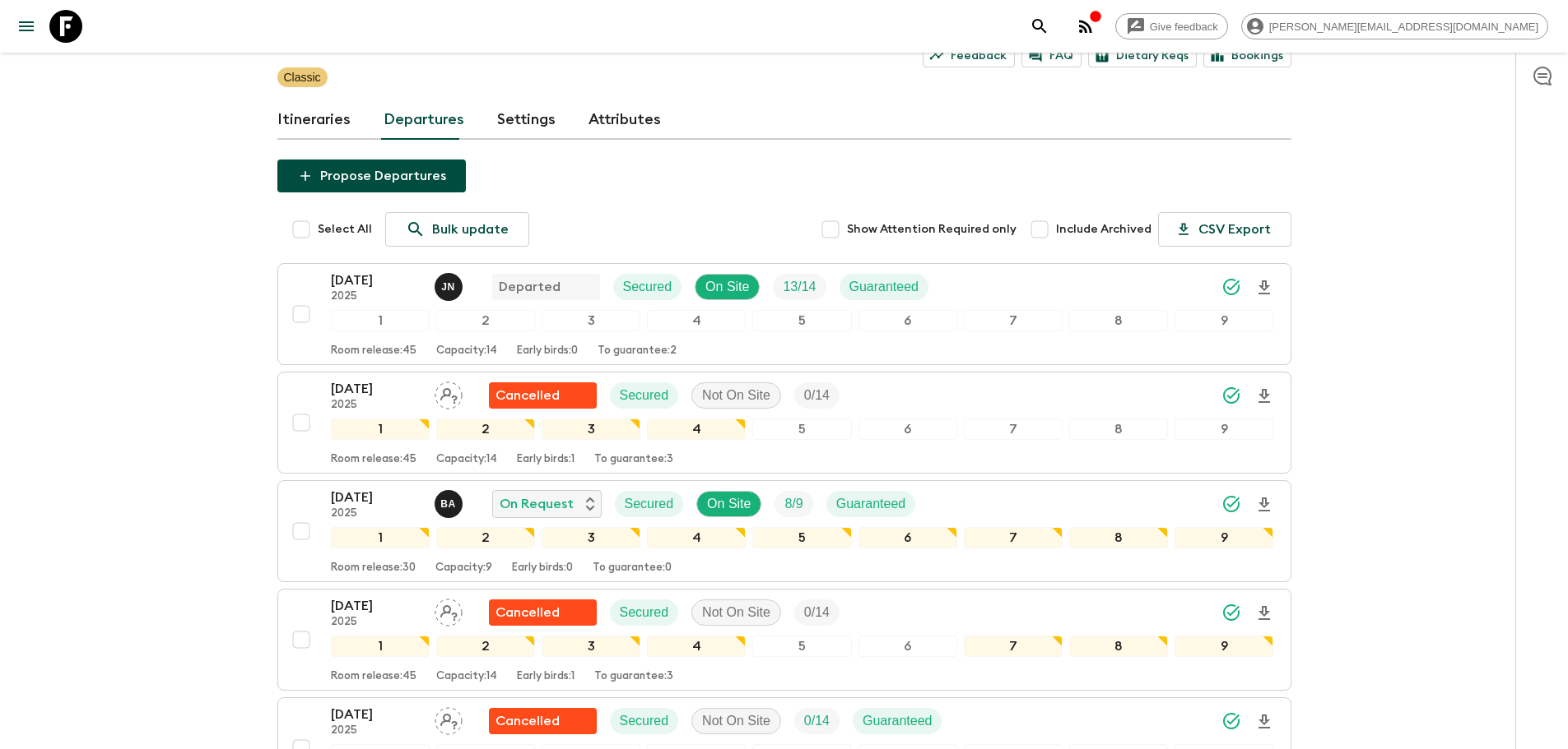
click at [82, 39] on link at bounding box center [65, 26] width 46 height 46
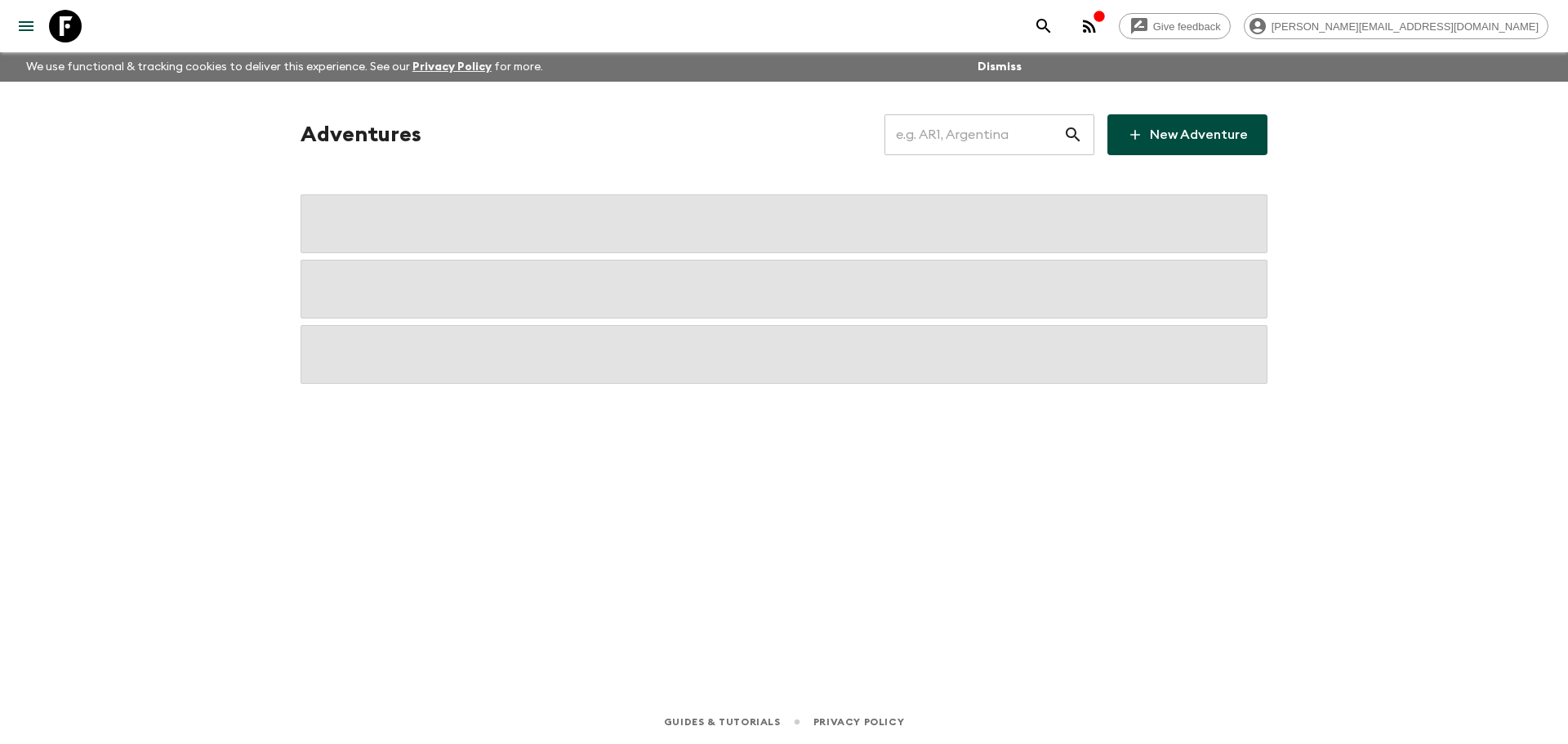
click at [928, 128] on input "text" at bounding box center [974, 134] width 179 height 46
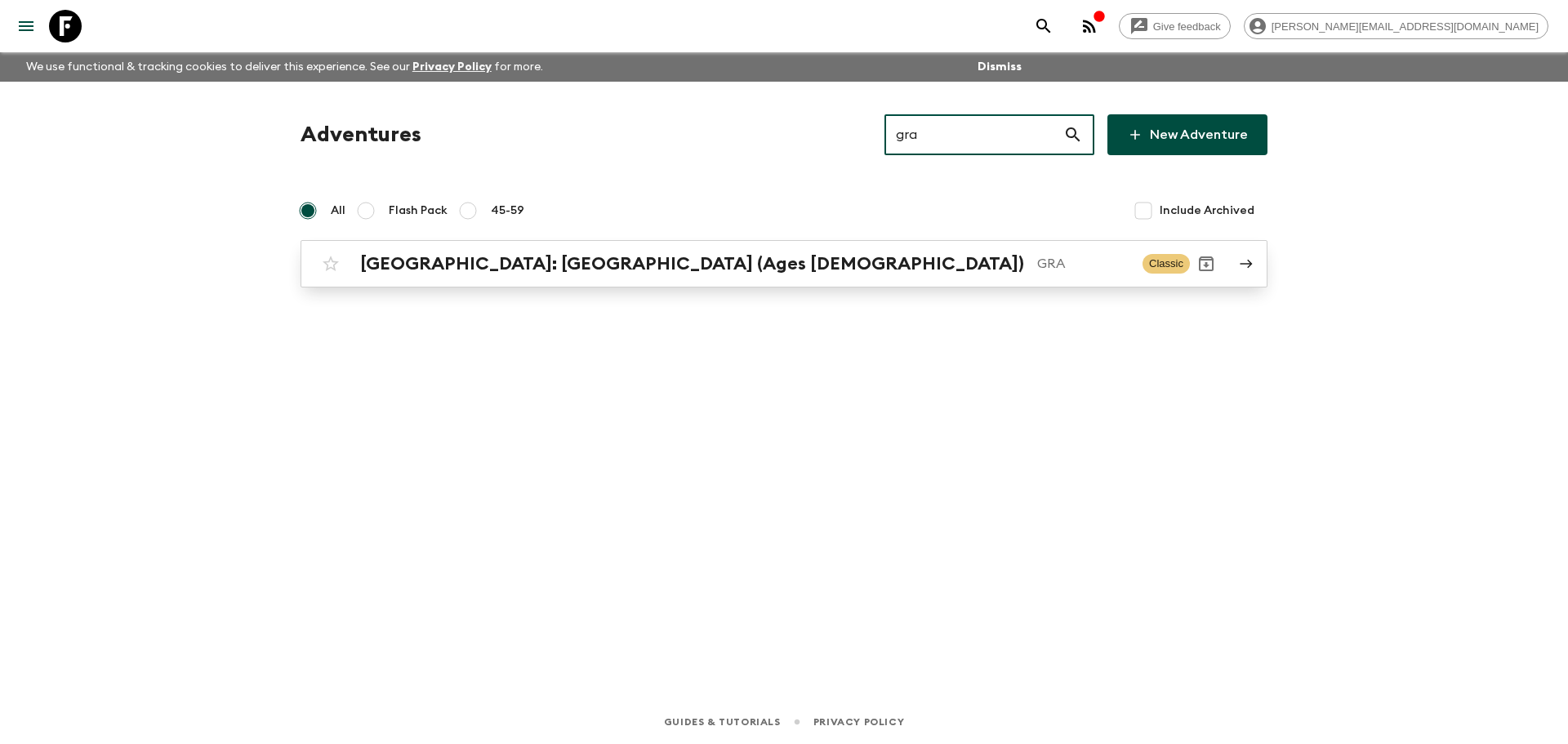
type input "gra"
click at [852, 251] on div "[GEOGRAPHIC_DATA]: [GEOGRAPHIC_DATA] (Ages [DEMOGRAPHIC_DATA]) GRA Classic" at bounding box center [752, 263] width 875 height 32
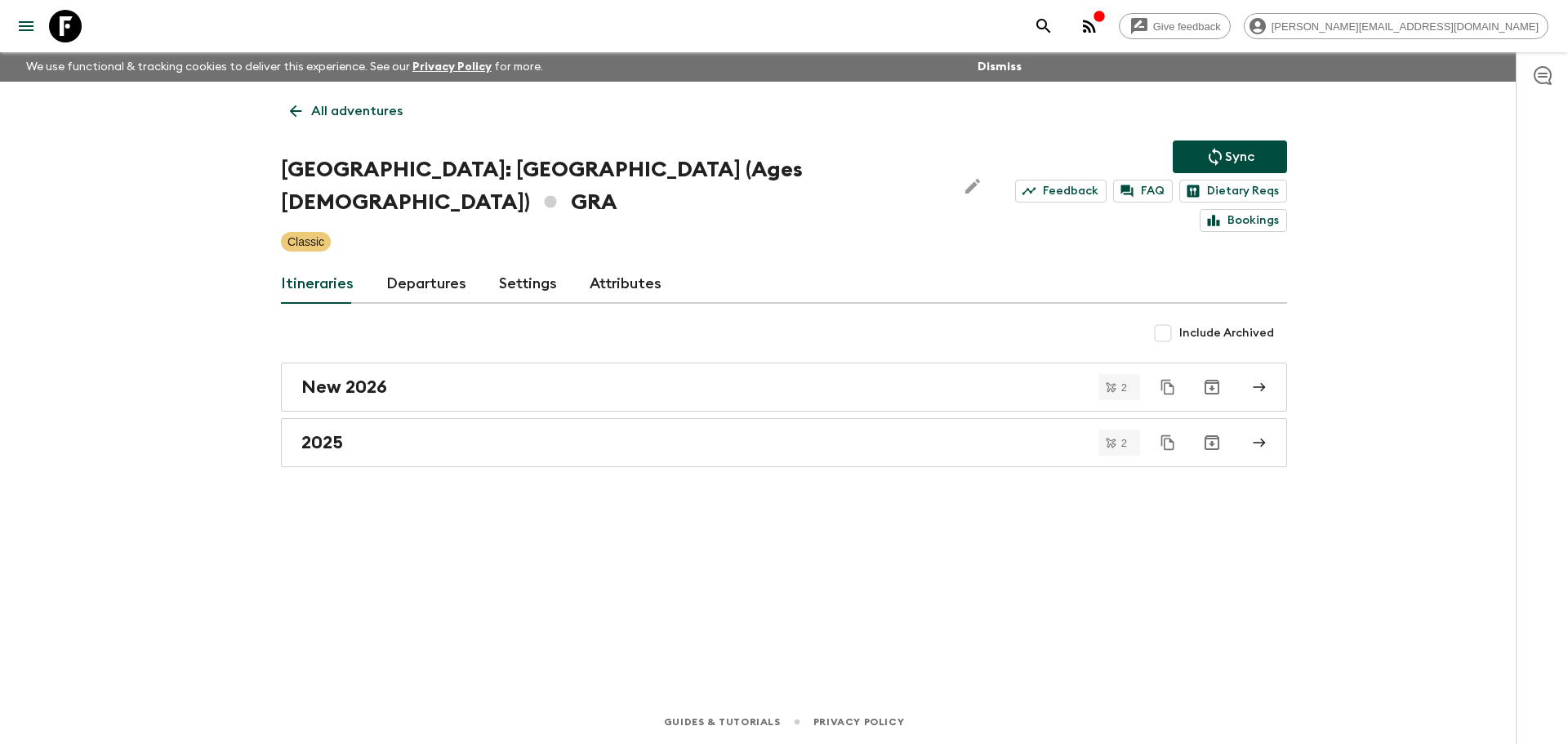
click at [420, 268] on link "Departures" at bounding box center [427, 285] width 80 height 39
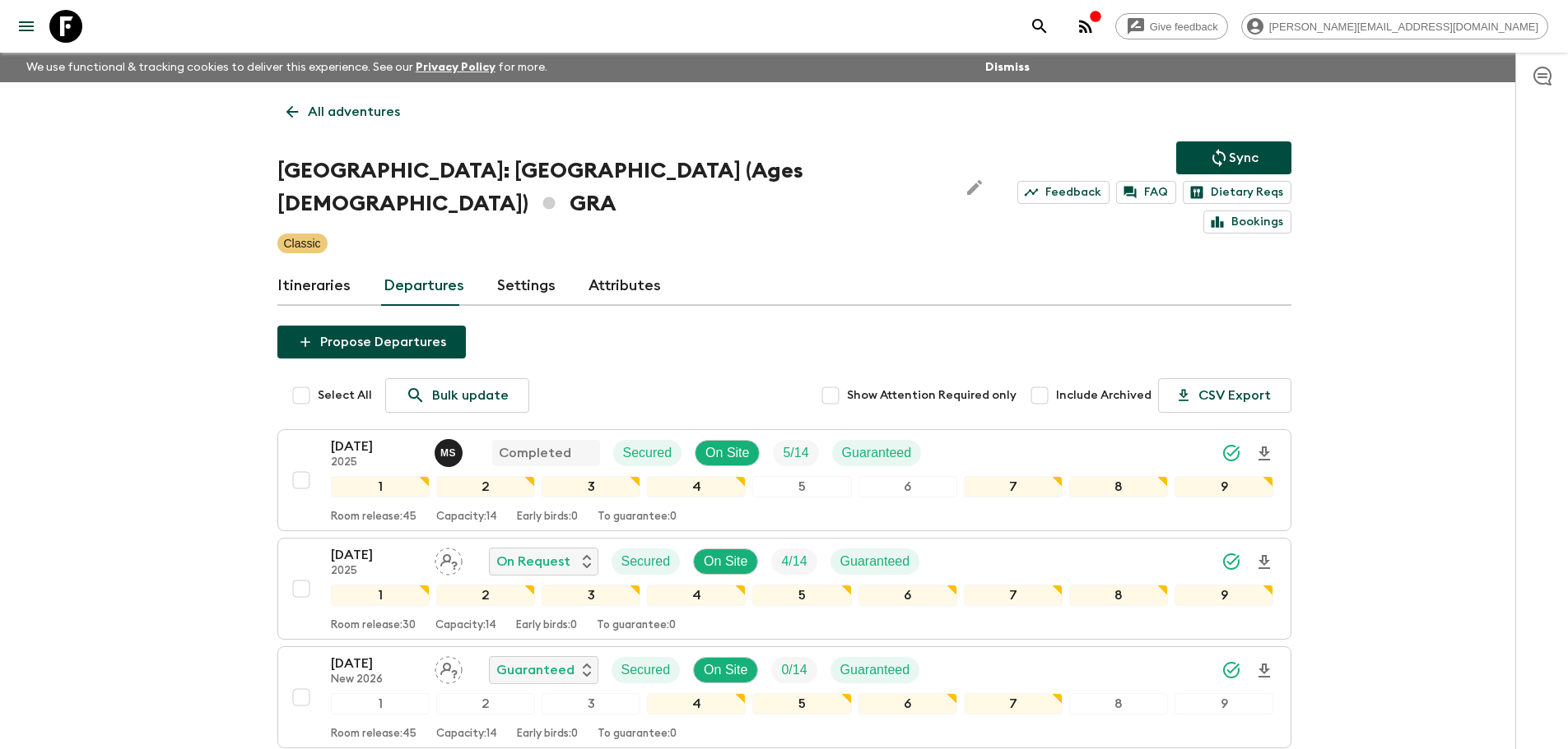
click at [381, 121] on p "All adventures" at bounding box center [353, 112] width 92 height 20
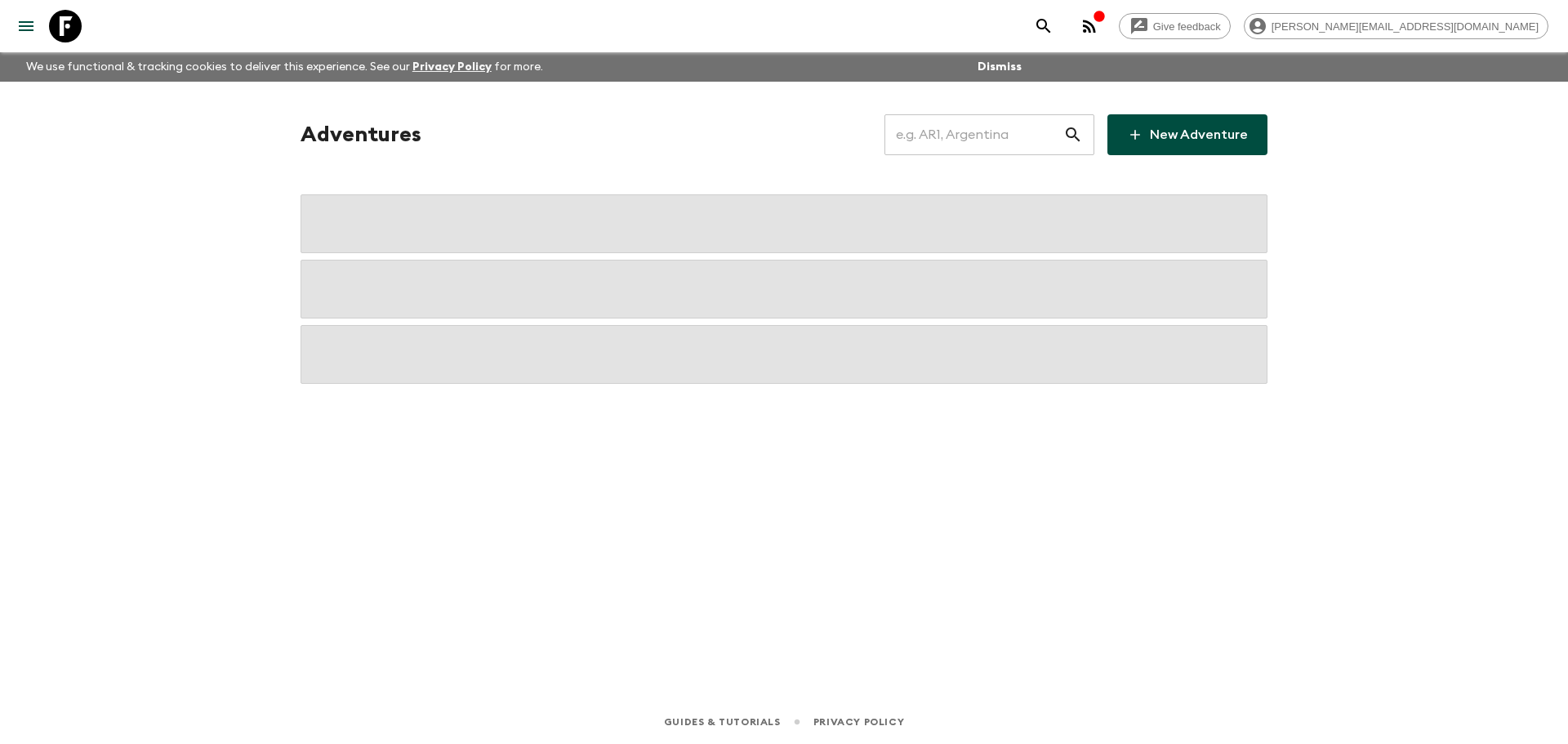
click at [1022, 149] on input "text" at bounding box center [974, 134] width 179 height 46
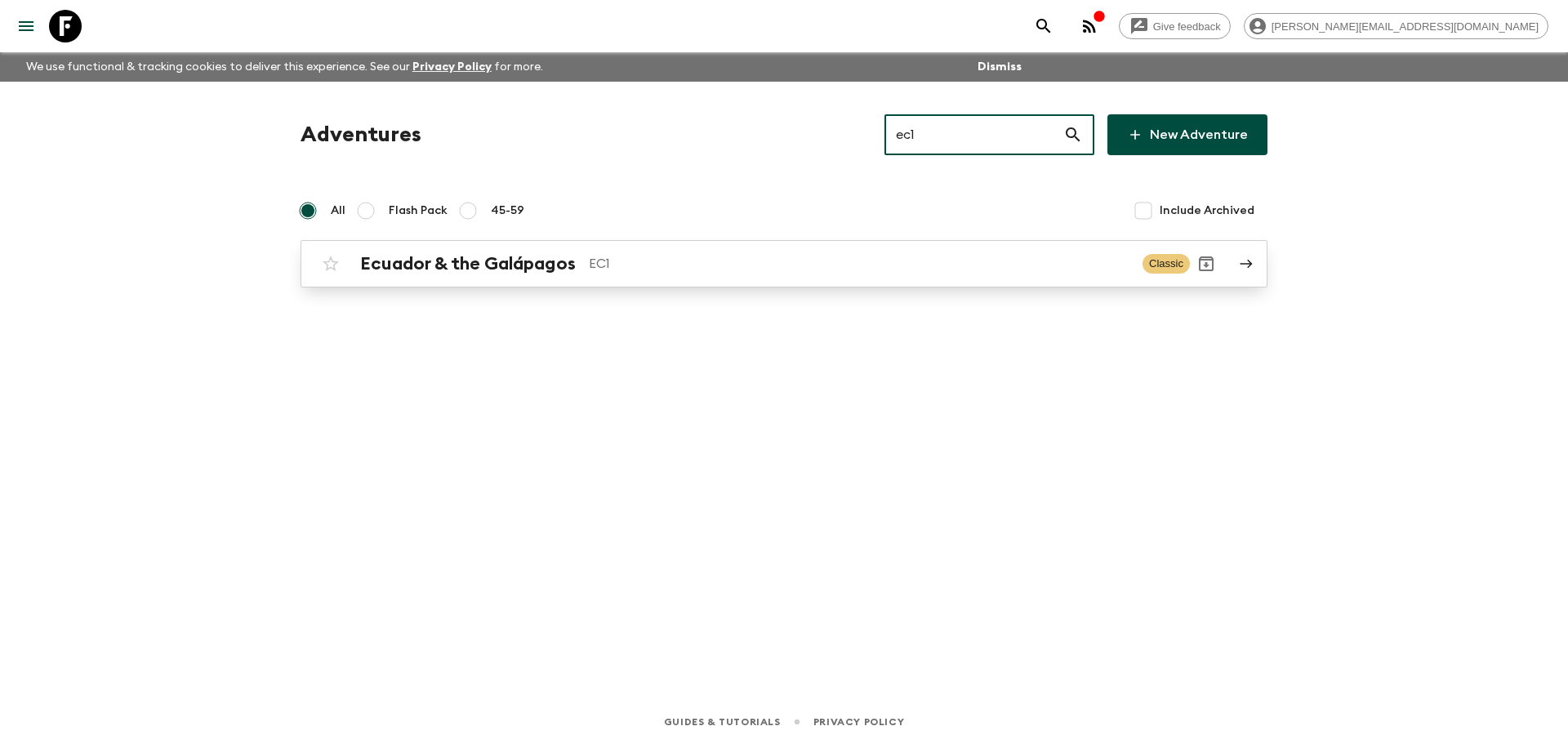
type input "ec1"
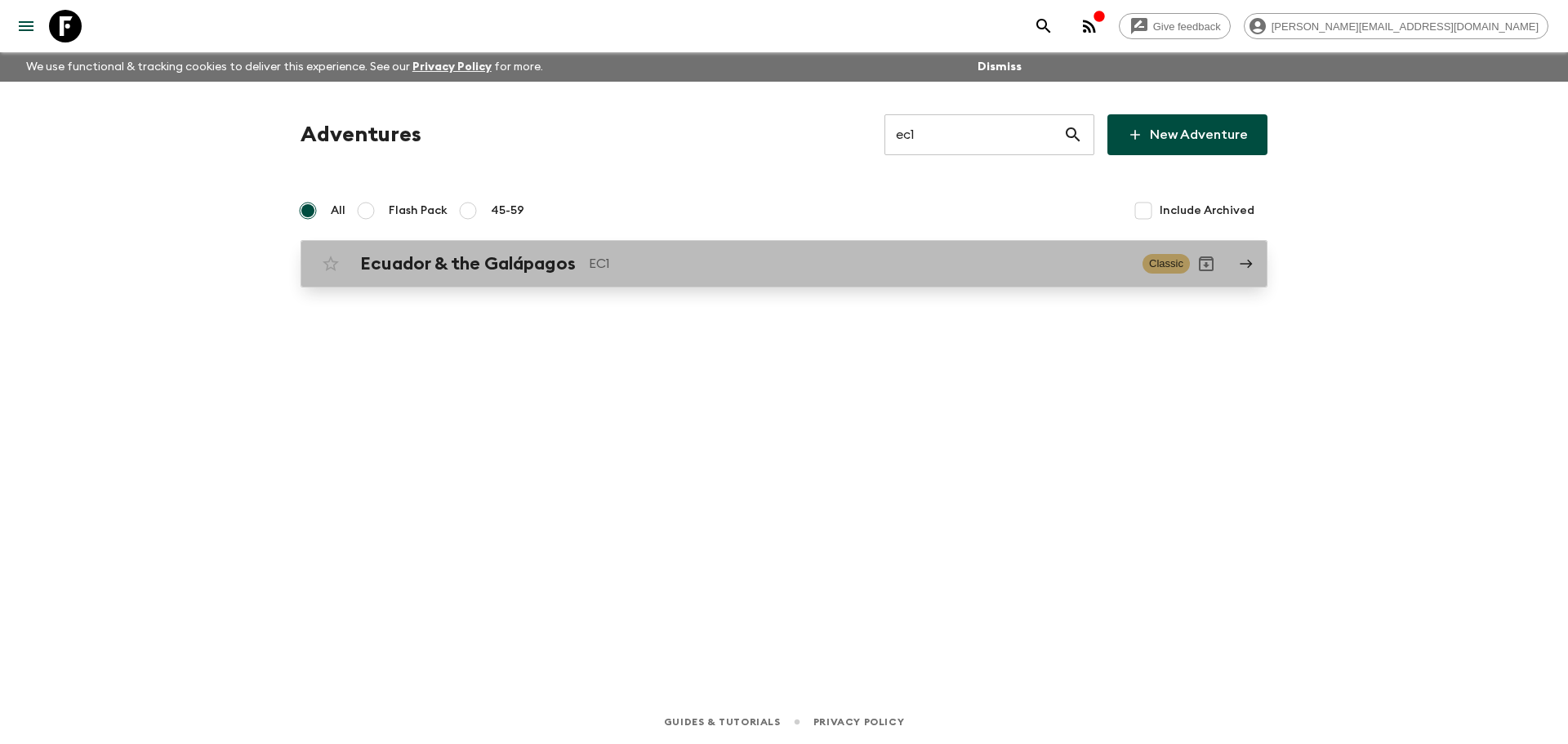
click at [685, 278] on div "Ecuador & the Galápagos EC1 Classic" at bounding box center [752, 263] width 875 height 32
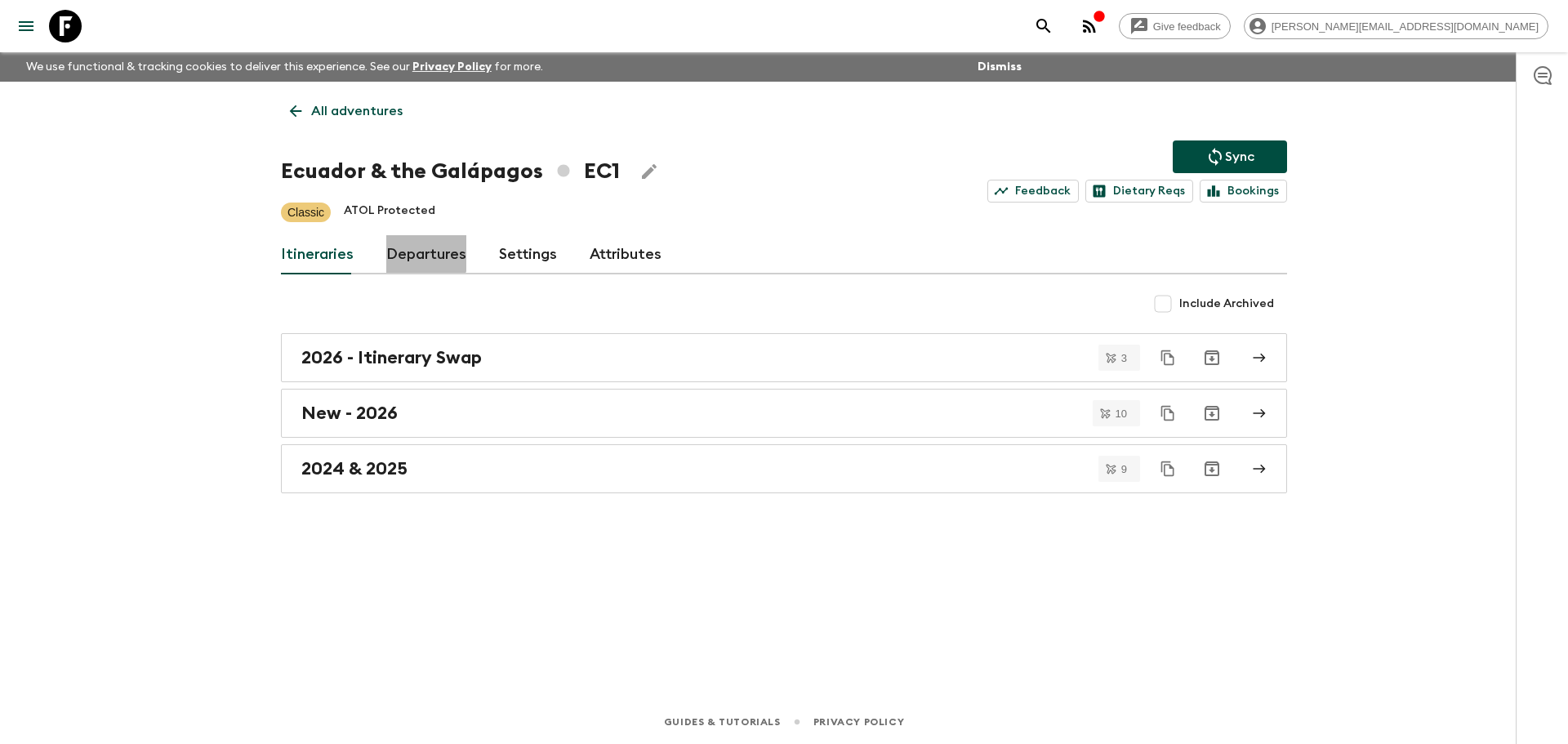
click at [415, 253] on link "Departures" at bounding box center [427, 255] width 80 height 39
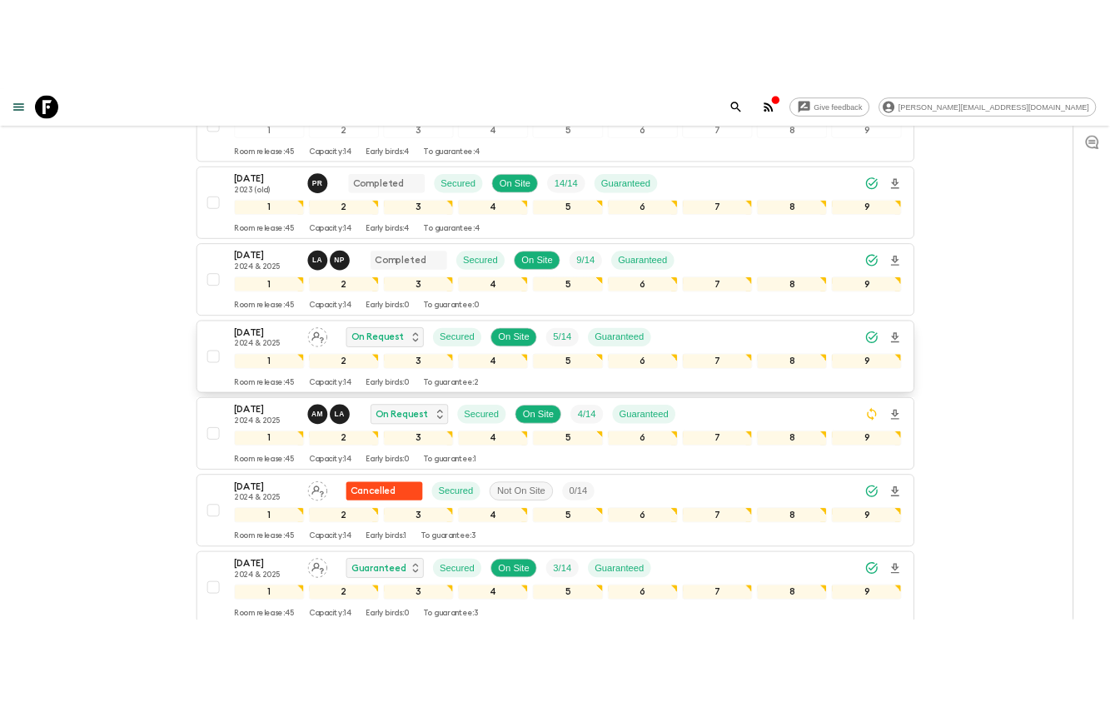
scroll to position [849, 0]
